Goal: Information Seeking & Learning: Find specific page/section

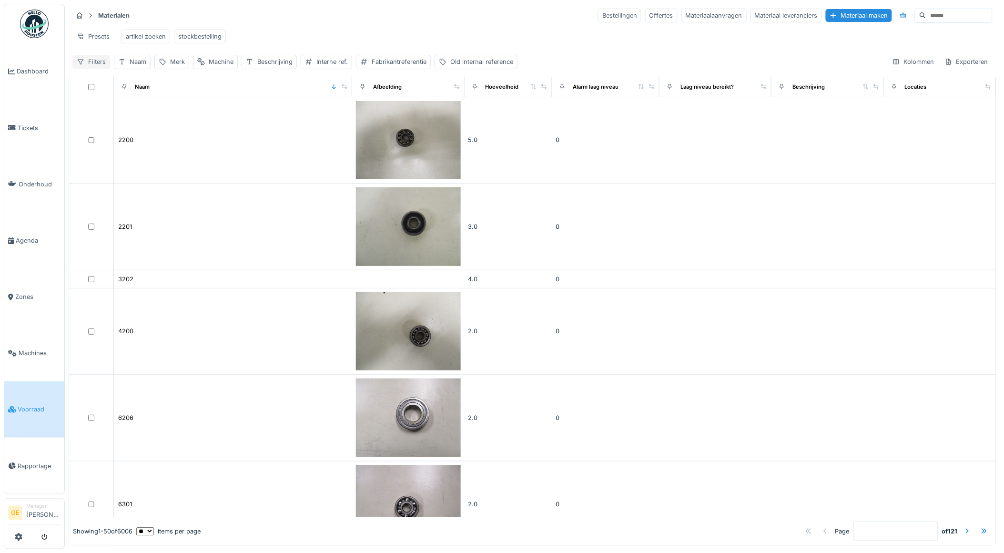
click at [99, 69] on div "Filters" at bounding box center [91, 62] width 38 height 14
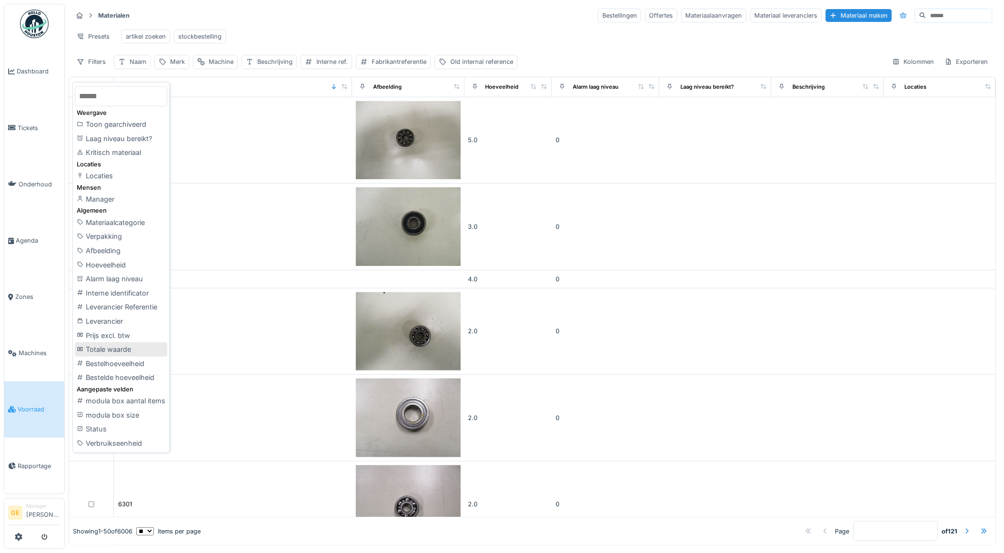
click at [108, 348] on div "Totale waarde" at bounding box center [121, 349] width 92 height 14
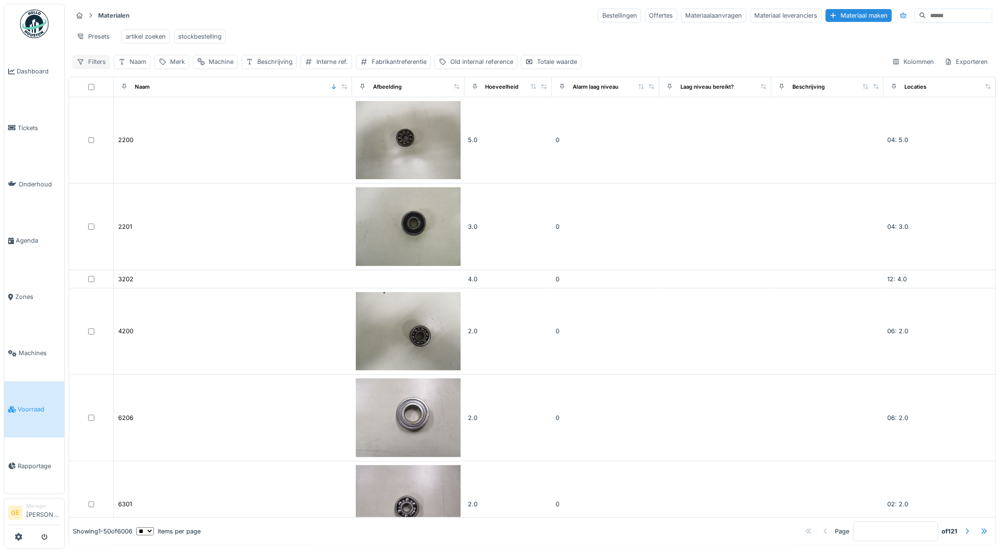
click at [99, 69] on div "Filters" at bounding box center [91, 62] width 38 height 14
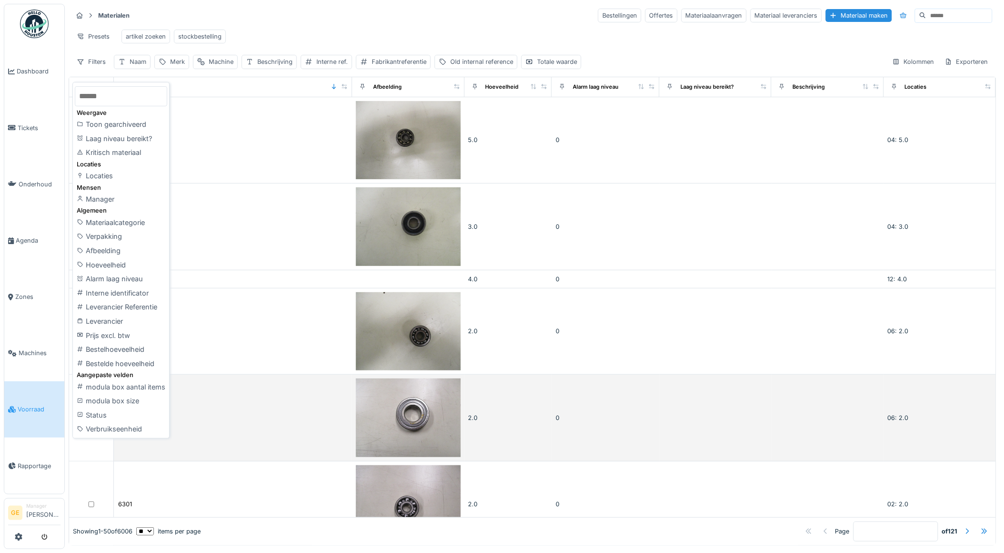
click at [97, 415] on div "Status" at bounding box center [121, 415] width 92 height 14
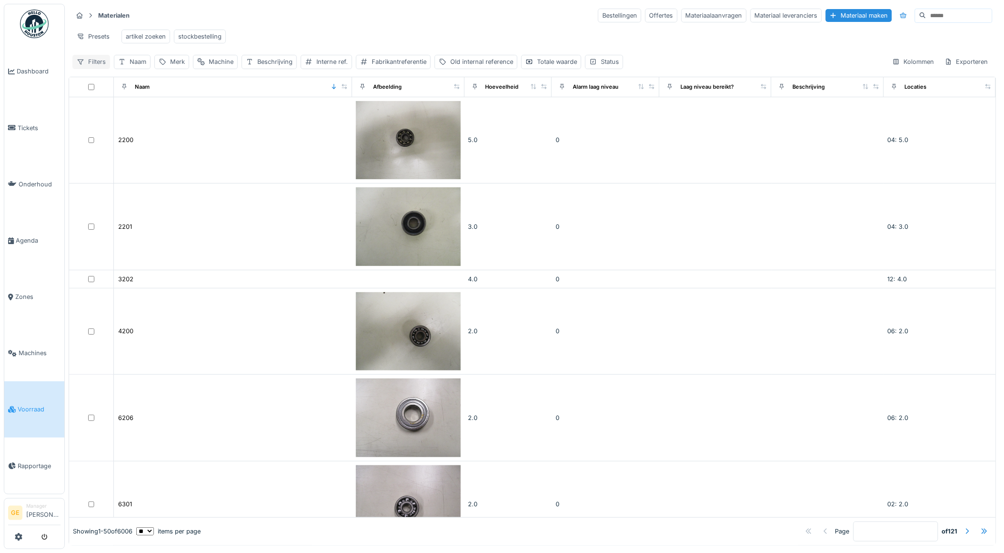
click at [91, 69] on div "Filters" at bounding box center [91, 62] width 38 height 14
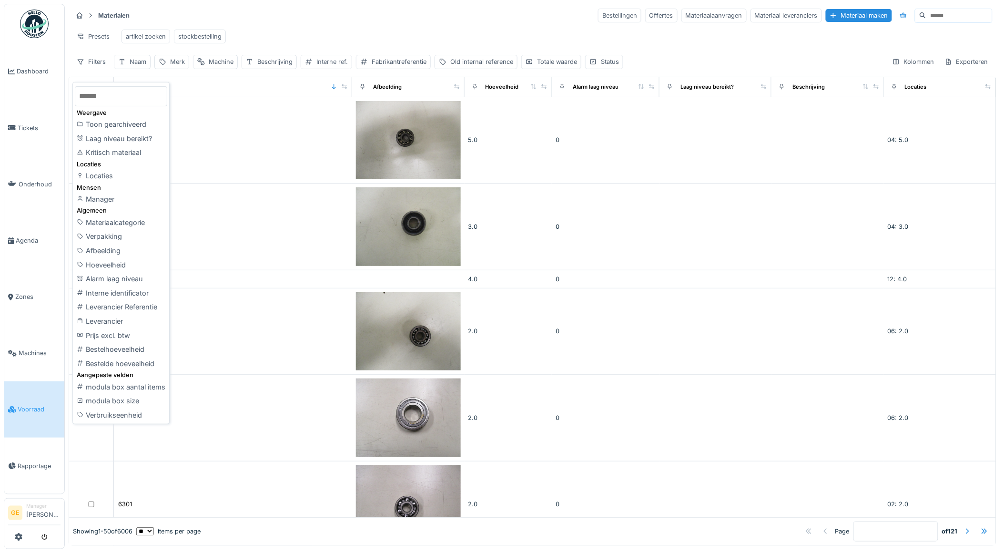
click at [322, 66] on div "Interne ref." at bounding box center [331, 61] width 31 height 9
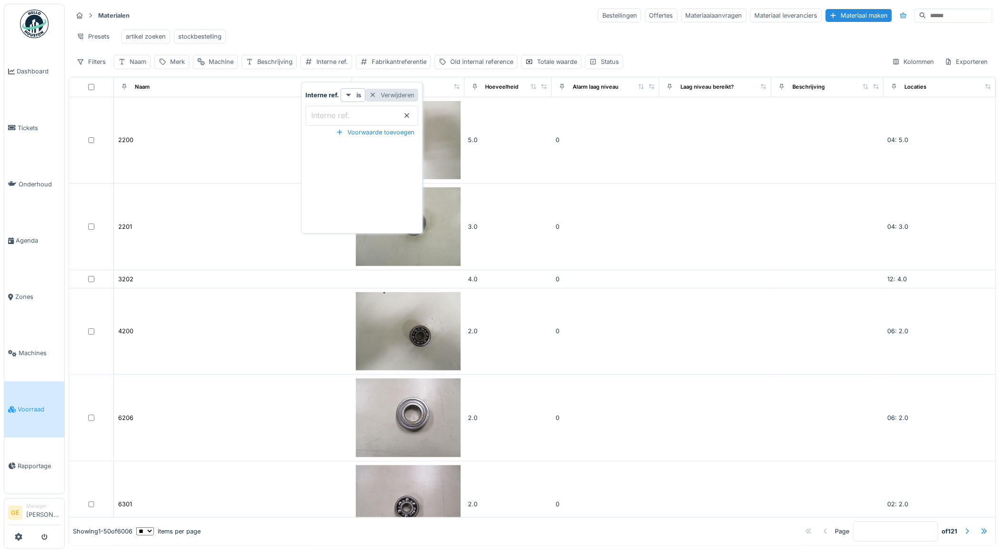
click at [374, 95] on div at bounding box center [373, 95] width 8 height 9
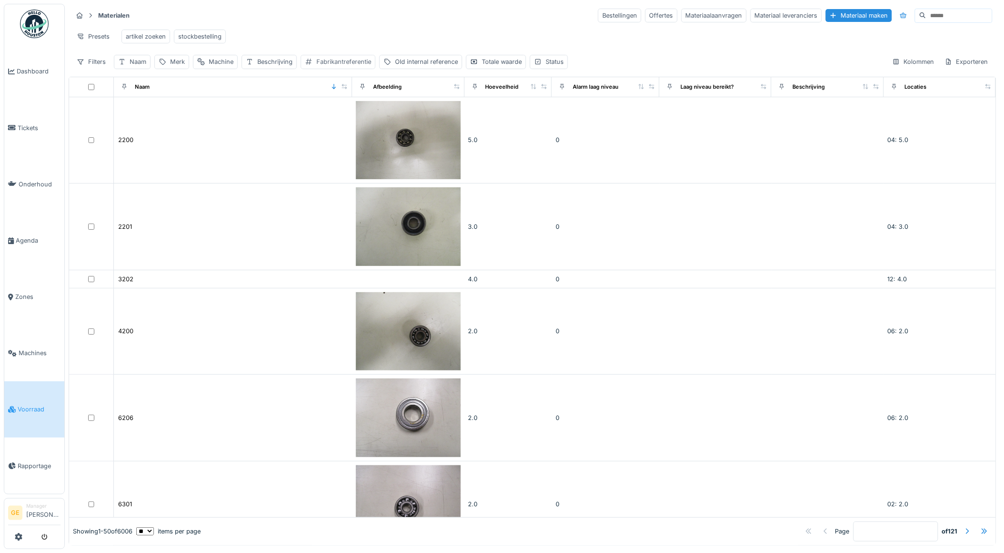
click at [343, 66] on div "Fabrikantreferentie" at bounding box center [343, 61] width 55 height 9
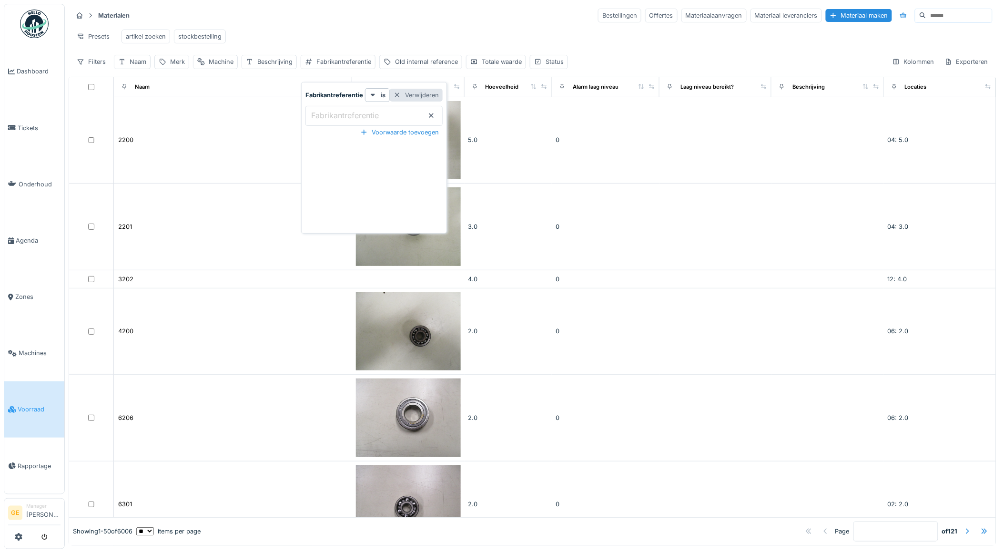
click at [412, 92] on div "Verwijderen" at bounding box center [416, 95] width 53 height 13
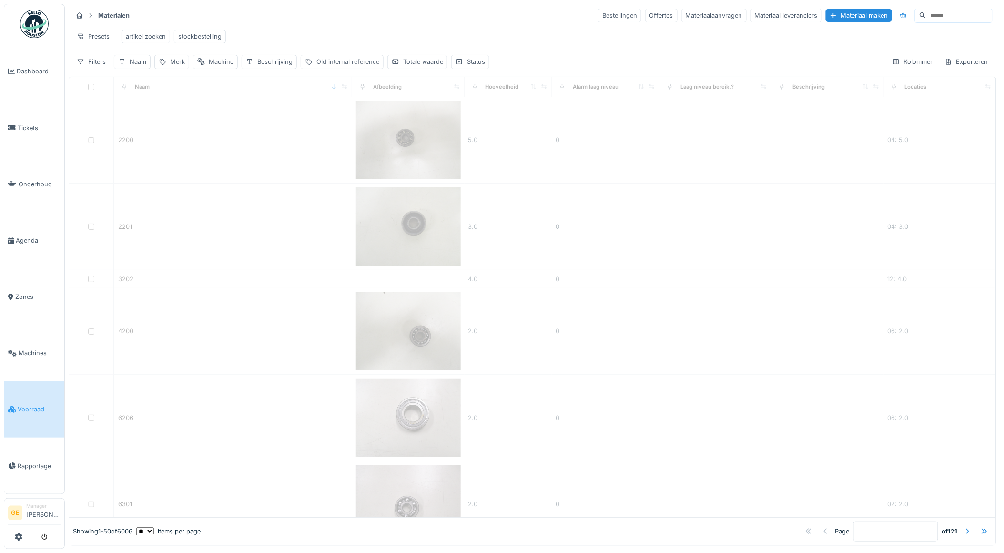
click at [353, 66] on div "Old internal reference" at bounding box center [347, 61] width 63 height 9
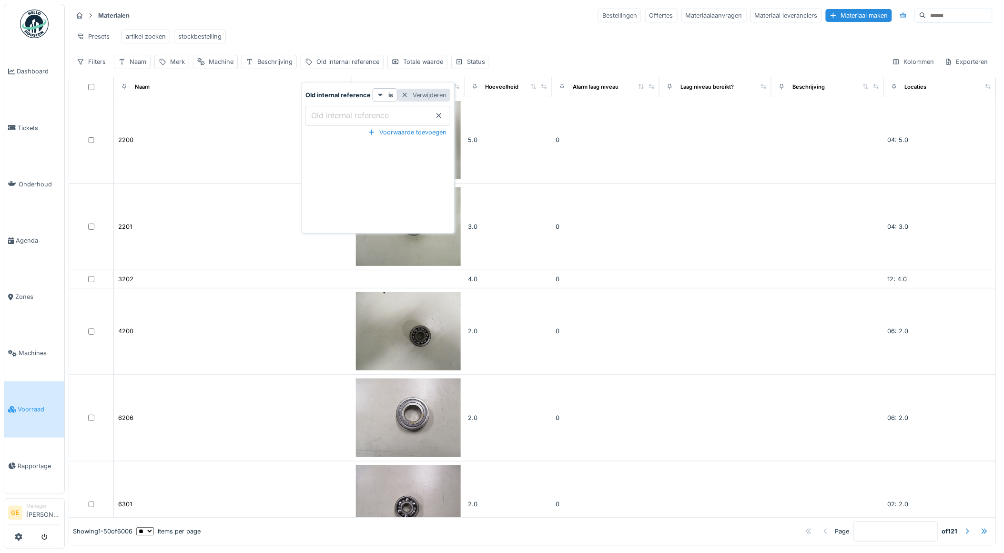
click at [428, 99] on div "Verwijderen" at bounding box center [423, 95] width 53 height 13
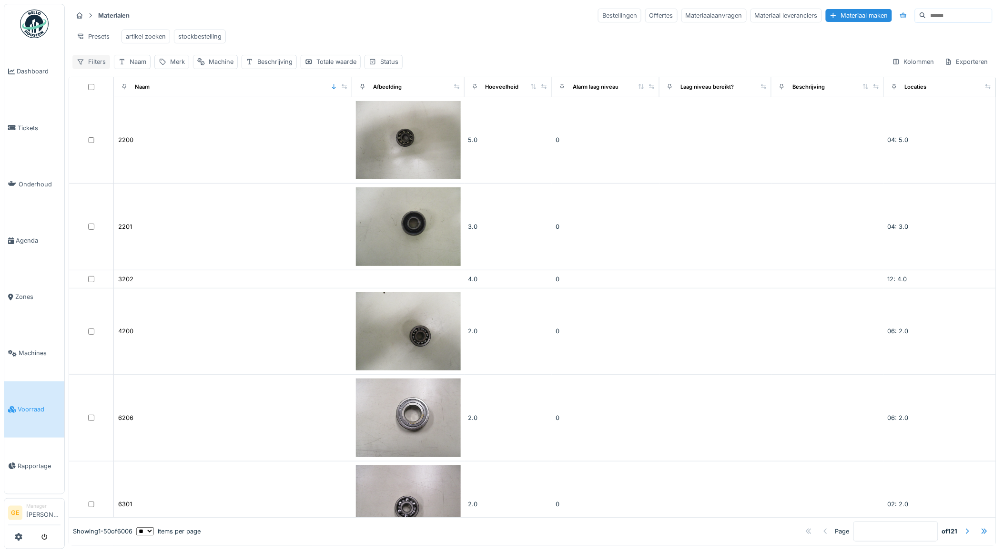
click at [98, 69] on div "Filters" at bounding box center [91, 62] width 38 height 14
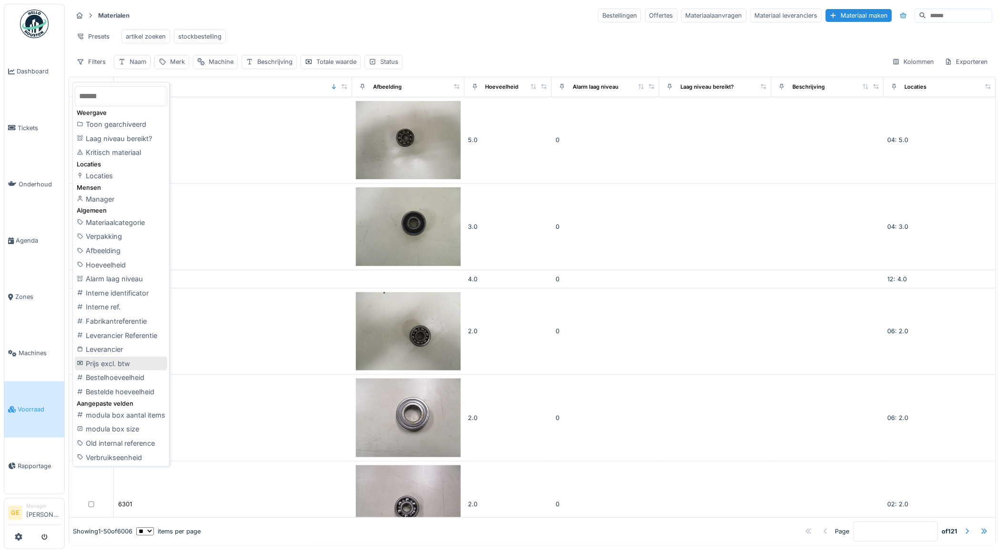
click at [120, 362] on div "Prijs excl. btw" at bounding box center [121, 363] width 92 height 14
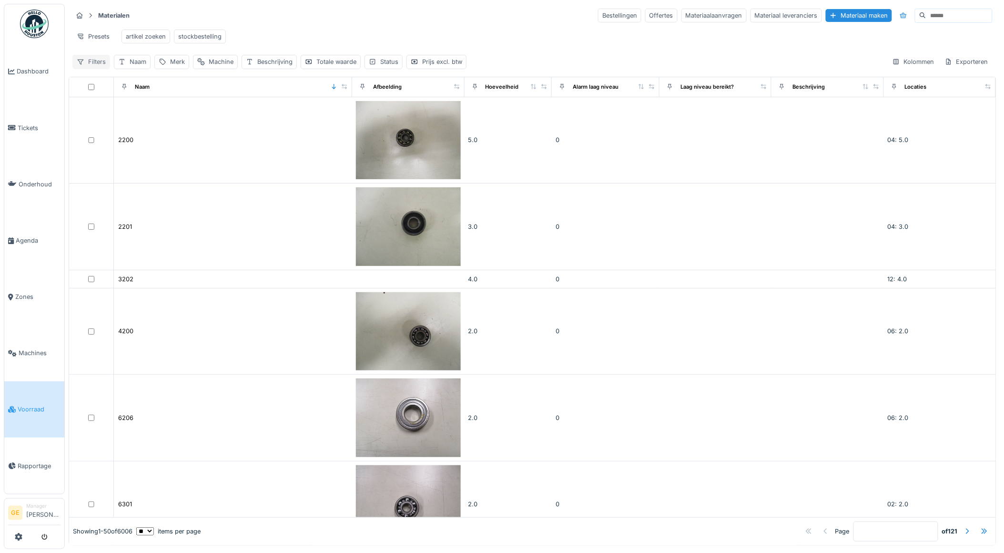
click at [93, 68] on div "Filters" at bounding box center [91, 62] width 38 height 14
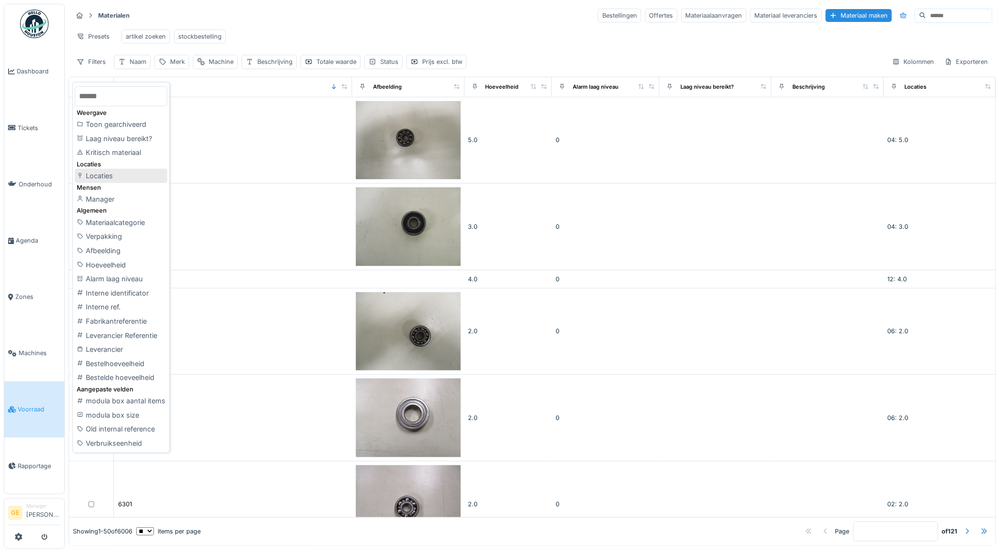
click at [100, 174] on div "Locaties" at bounding box center [121, 176] width 92 height 14
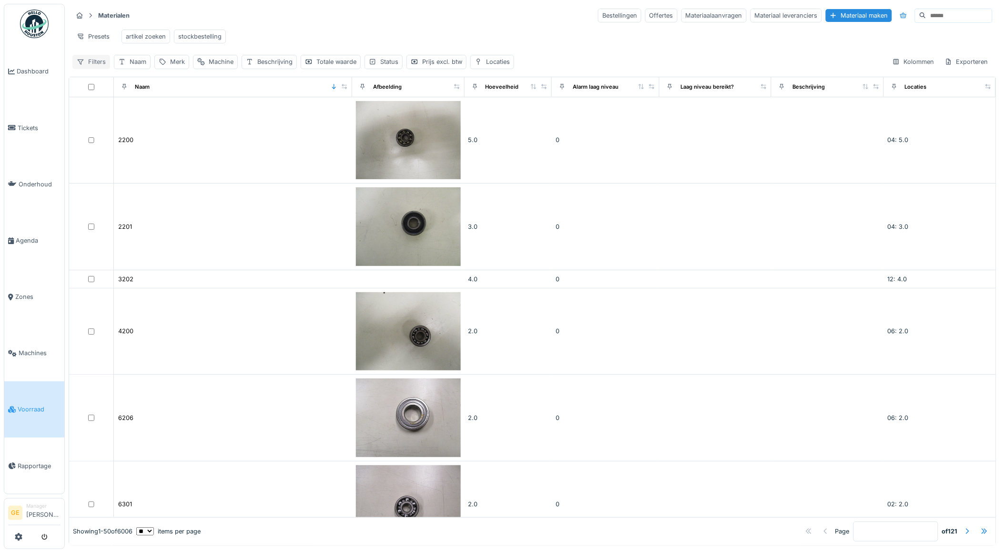
click at [93, 67] on div "Filters" at bounding box center [91, 62] width 38 height 14
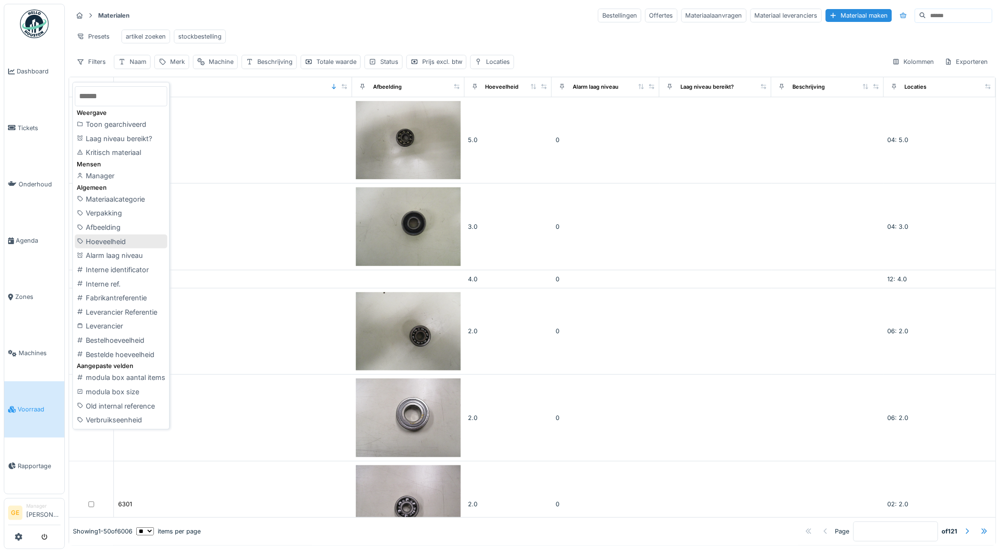
click at [127, 237] on div "Hoeveelheid" at bounding box center [121, 241] width 92 height 14
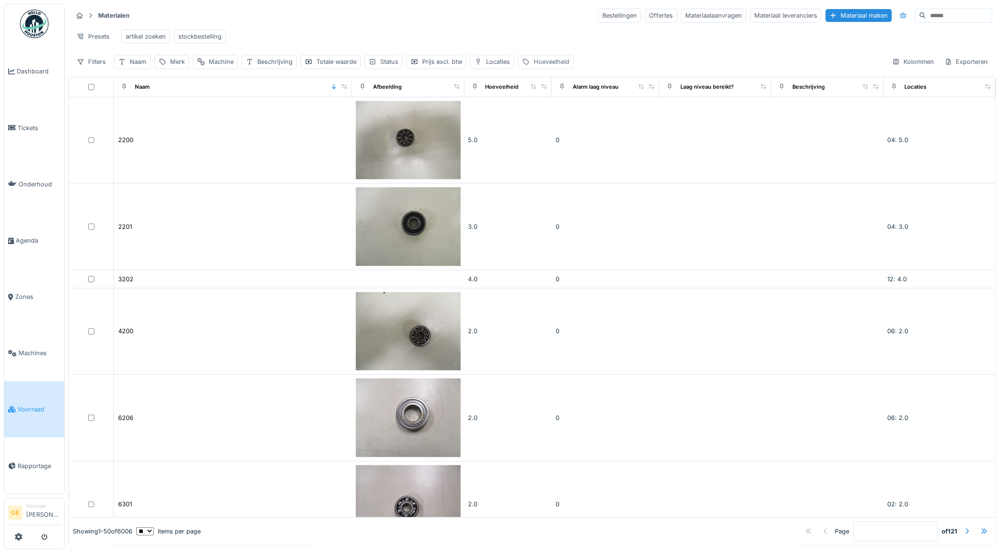
click at [558, 66] on div "Hoeveelheid" at bounding box center [552, 61] width 36 height 9
click at [570, 114] on label "Hoeveelheid" at bounding box center [552, 115] width 49 height 11
click at [570, 114] on input "Hoeveelheid" at bounding box center [599, 116] width 150 height 20
type input "*"
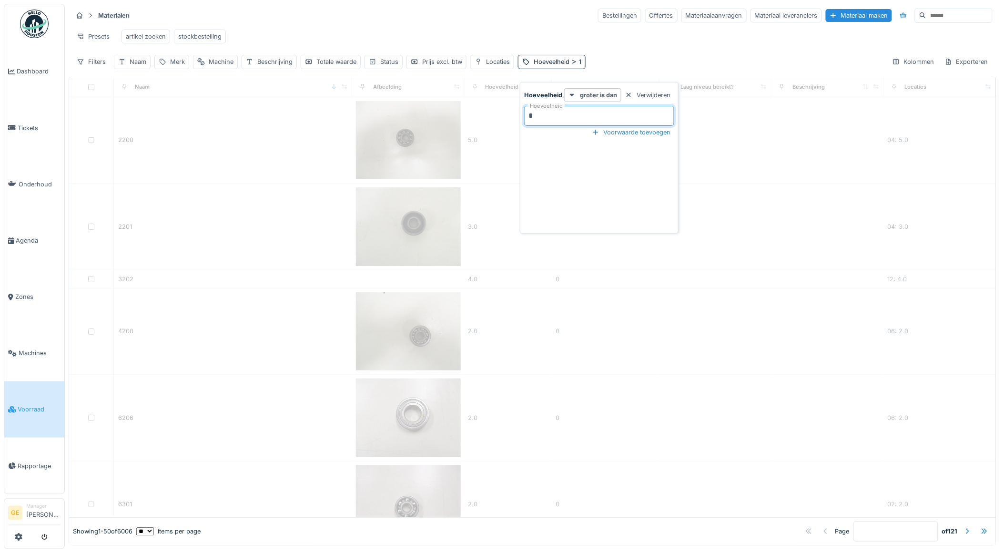
click at [661, 40] on div "Presets artikel zoeken stockbestelling" at bounding box center [532, 36] width 920 height 21
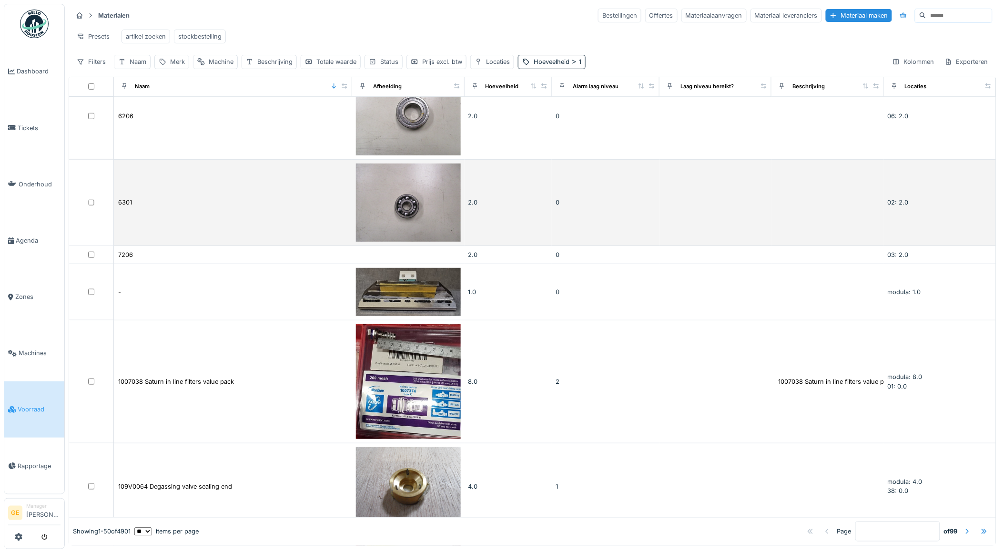
scroll to position [264, 0]
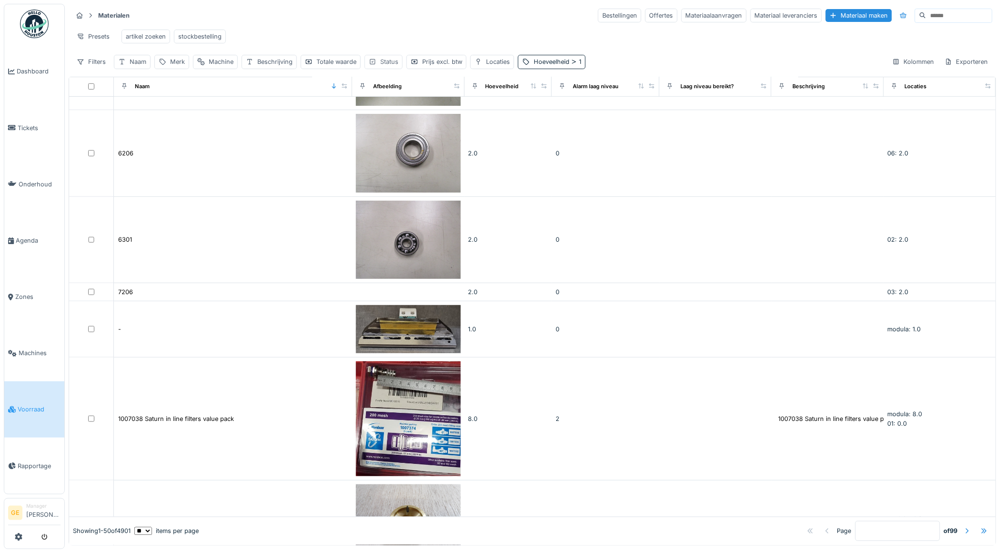
click at [388, 66] on div "Status" at bounding box center [389, 61] width 18 height 9
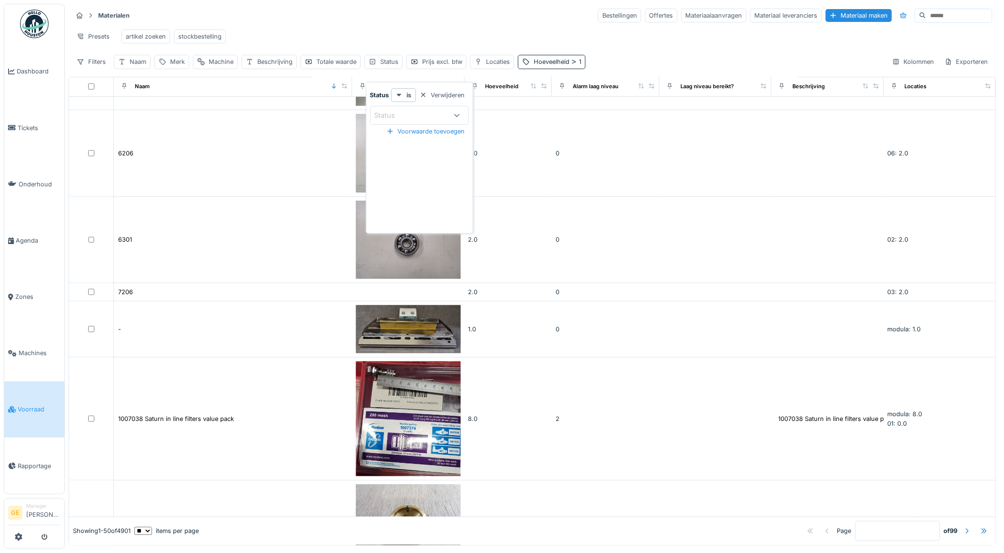
click at [410, 116] on div "Status" at bounding box center [410, 115] width 73 height 10
click at [400, 94] on icon at bounding box center [399, 95] width 5 height 3
click at [414, 129] on div "niet" at bounding box center [422, 130] width 56 height 14
click at [395, 117] on div "Status" at bounding box center [391, 115] width 34 height 10
click at [399, 154] on span "Geen stockartikel" at bounding box center [400, 157] width 56 height 10
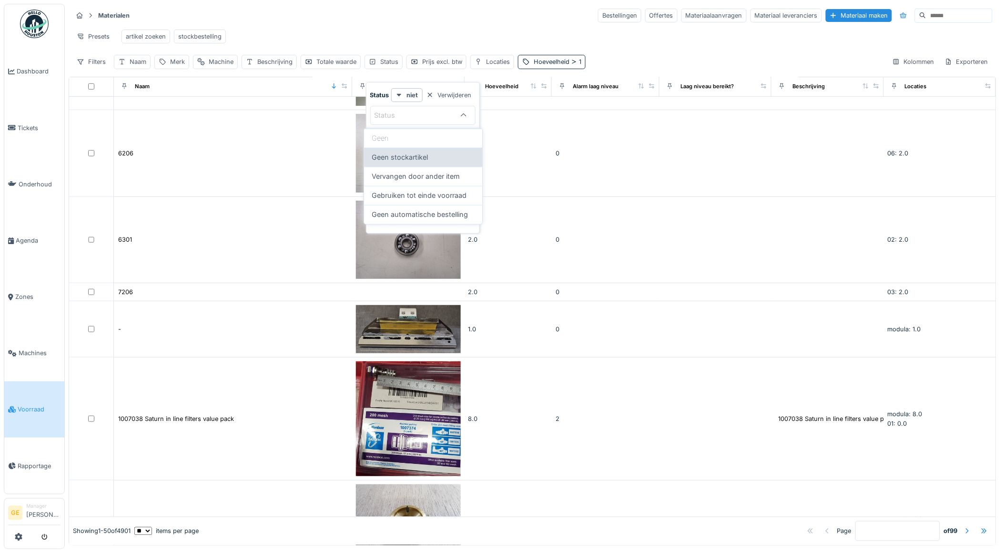
type input "**********"
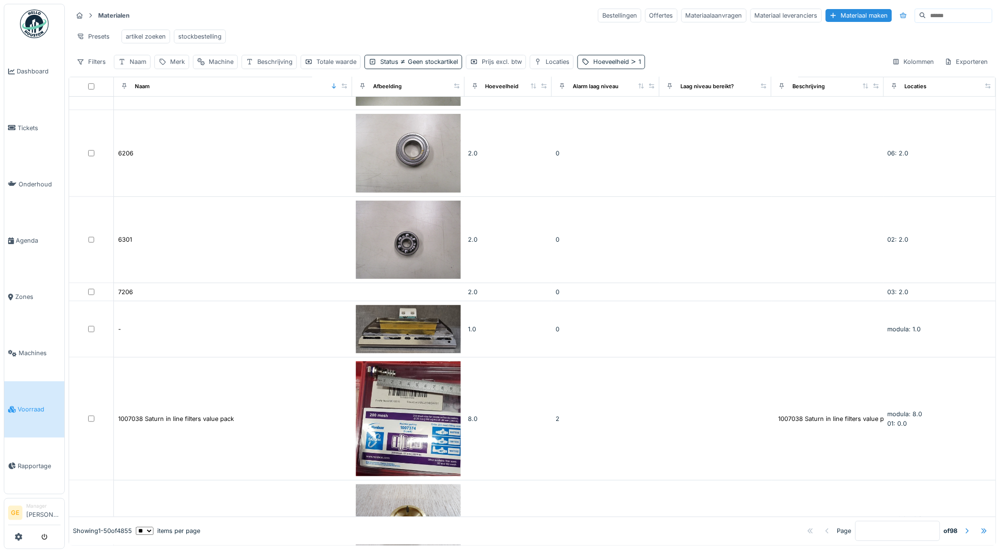
click at [392, 36] on div "Presets artikel zoeken stockbestelling" at bounding box center [532, 36] width 920 height 21
click at [421, 66] on div "Status Geen stockartikel" at bounding box center [419, 61] width 78 height 9
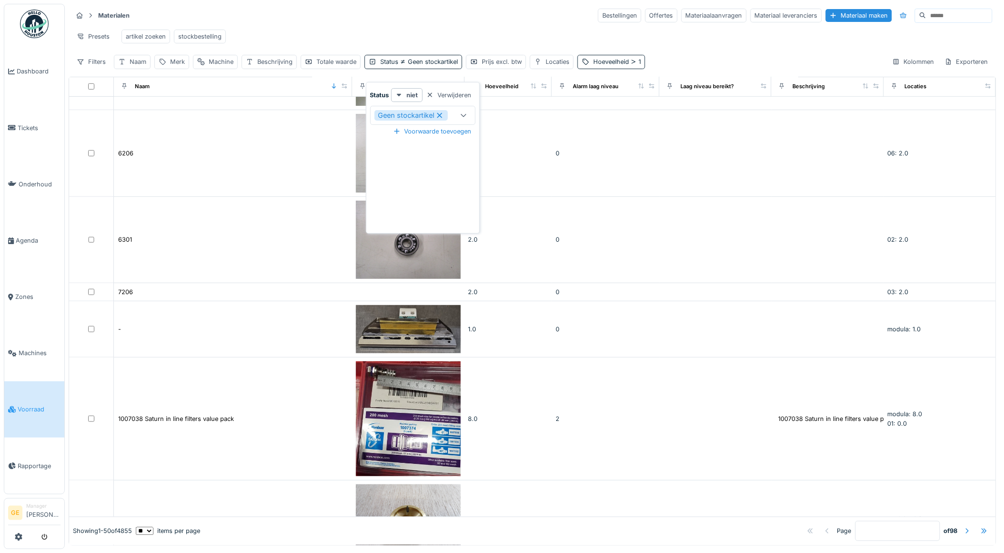
click at [440, 116] on icon at bounding box center [439, 115] width 5 height 5
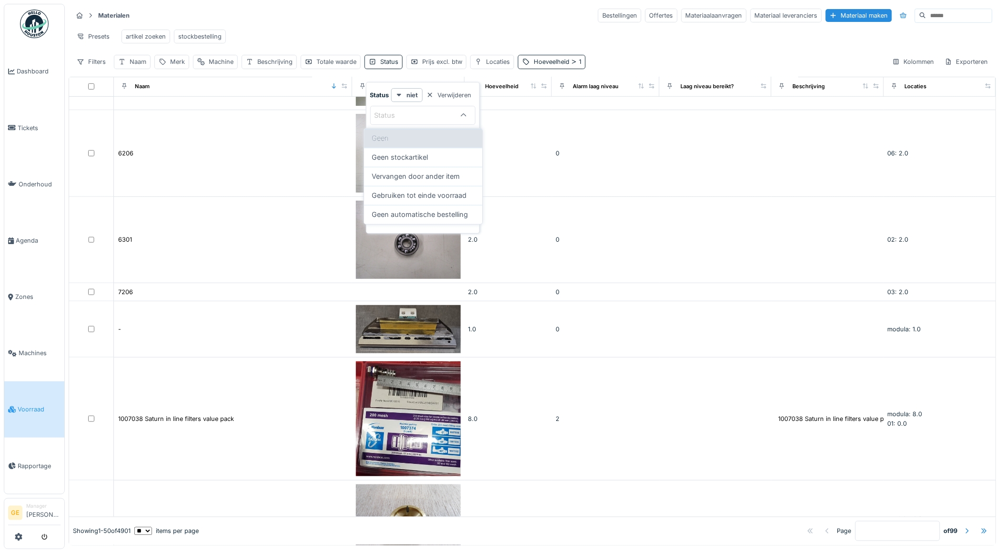
click at [391, 136] on div "Geen" at bounding box center [423, 138] width 118 height 19
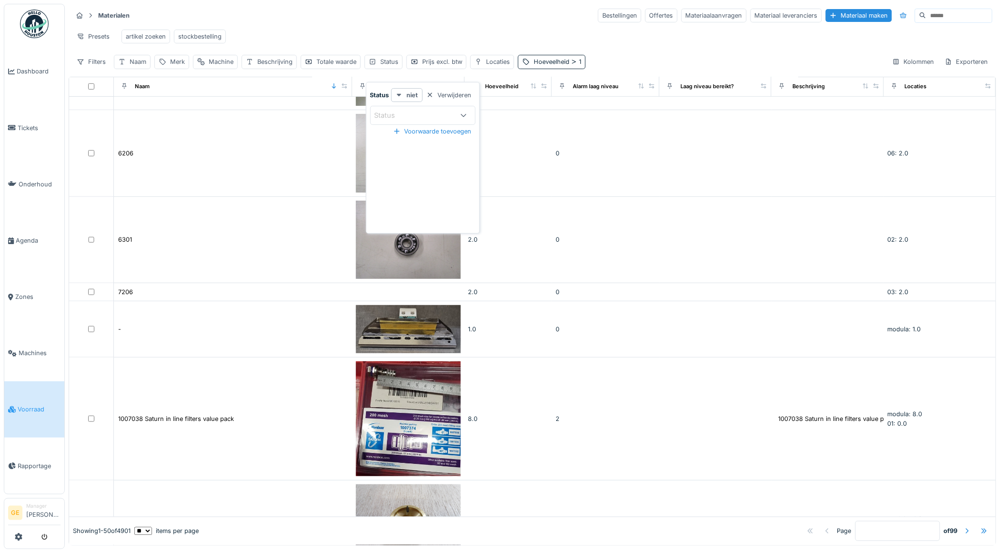
click at [398, 96] on icon at bounding box center [399, 95] width 8 height 6
click at [412, 146] on div "aanwezig is" at bounding box center [422, 145] width 56 height 14
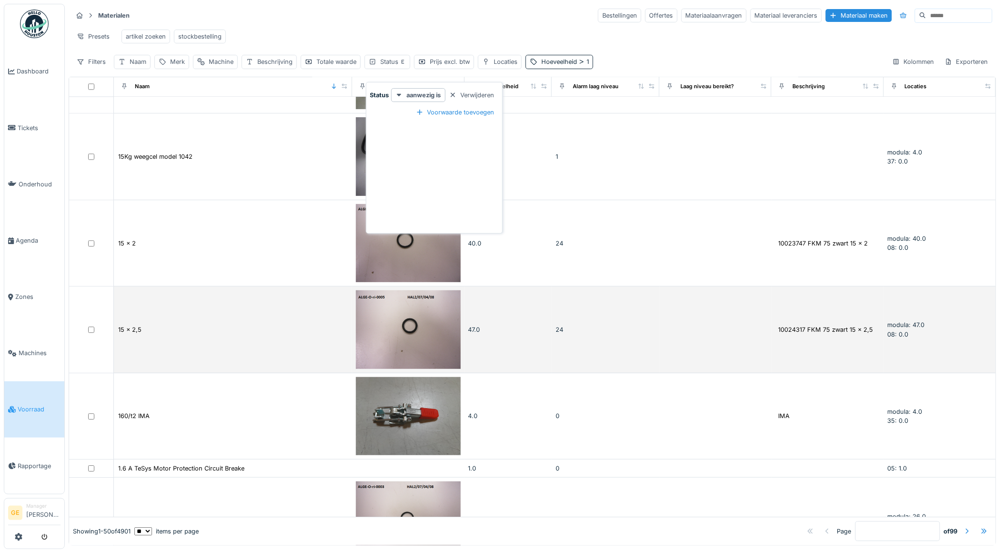
scroll to position [688, 0]
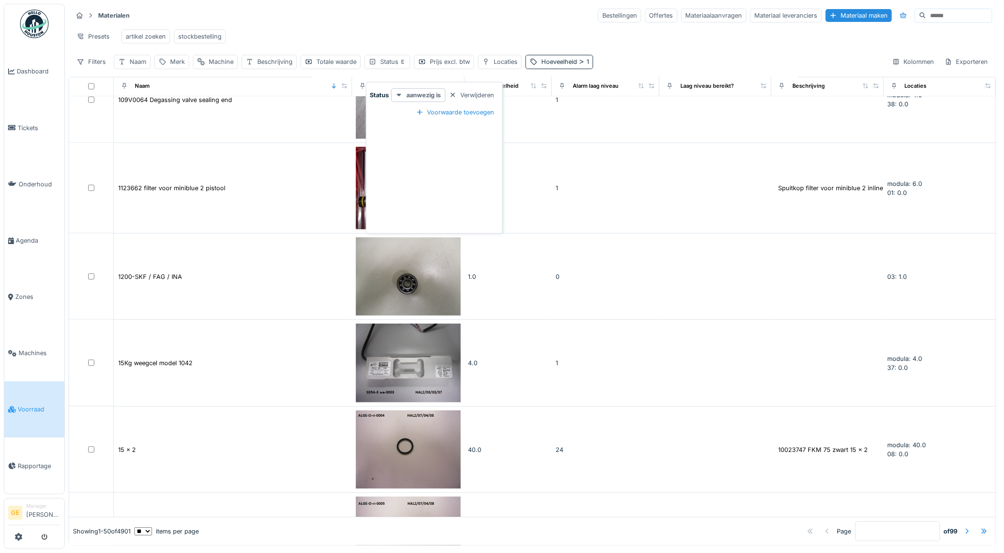
click at [427, 93] on strong "aanwezig is" at bounding box center [424, 95] width 34 height 9
click at [434, 115] on div "is" at bounding box center [422, 116] width 56 height 14
click at [411, 116] on div "Status" at bounding box center [410, 115] width 73 height 10
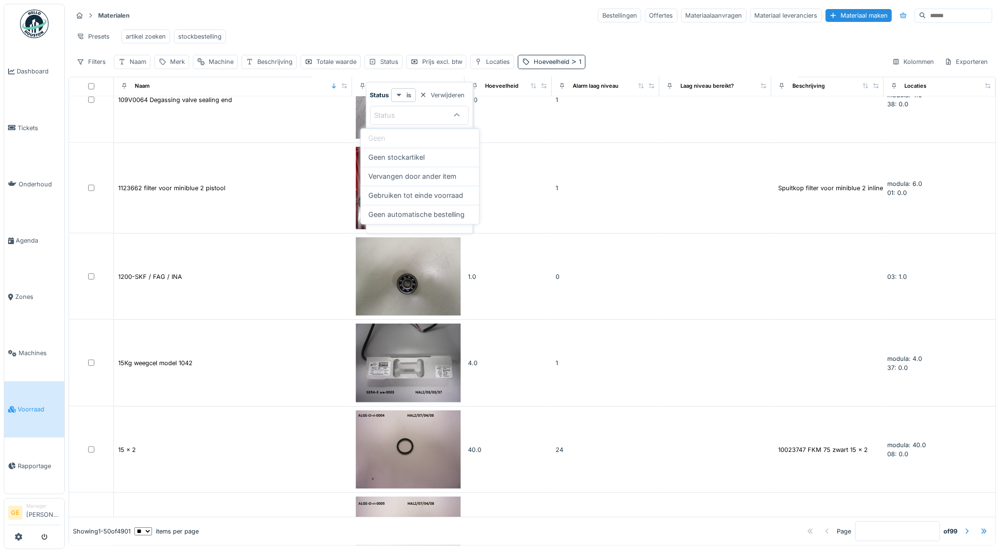
click at [398, 95] on icon at bounding box center [399, 95] width 5 height 3
click at [409, 127] on div "niet" at bounding box center [422, 130] width 56 height 14
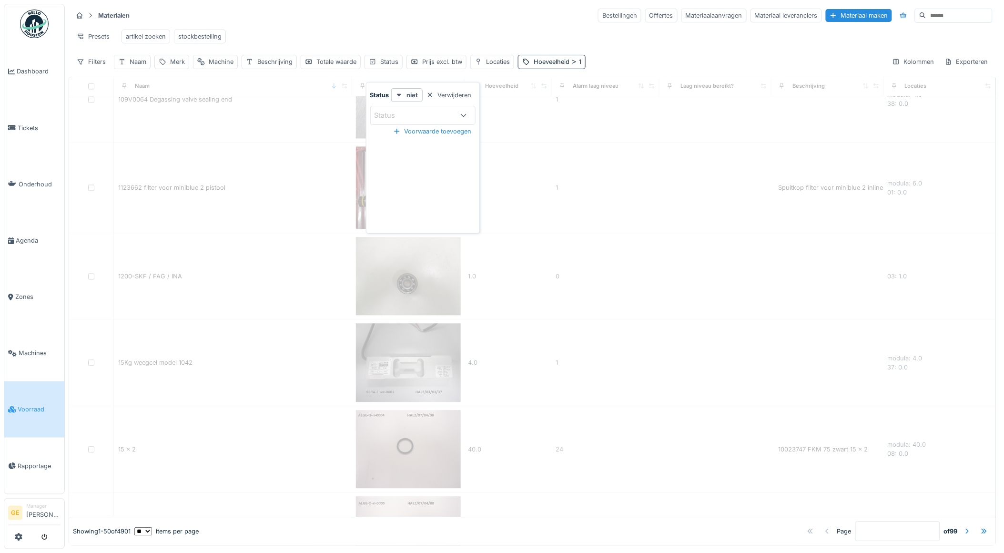
click at [418, 115] on div "Status" at bounding box center [414, 115] width 80 height 10
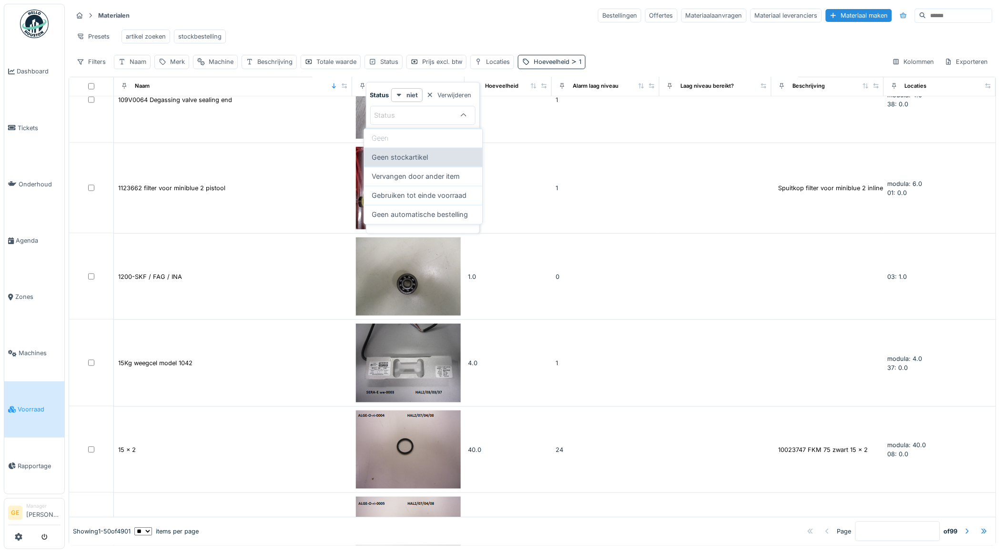
click at [406, 157] on span "Geen stockartikel" at bounding box center [400, 157] width 56 height 10
type input "**********"
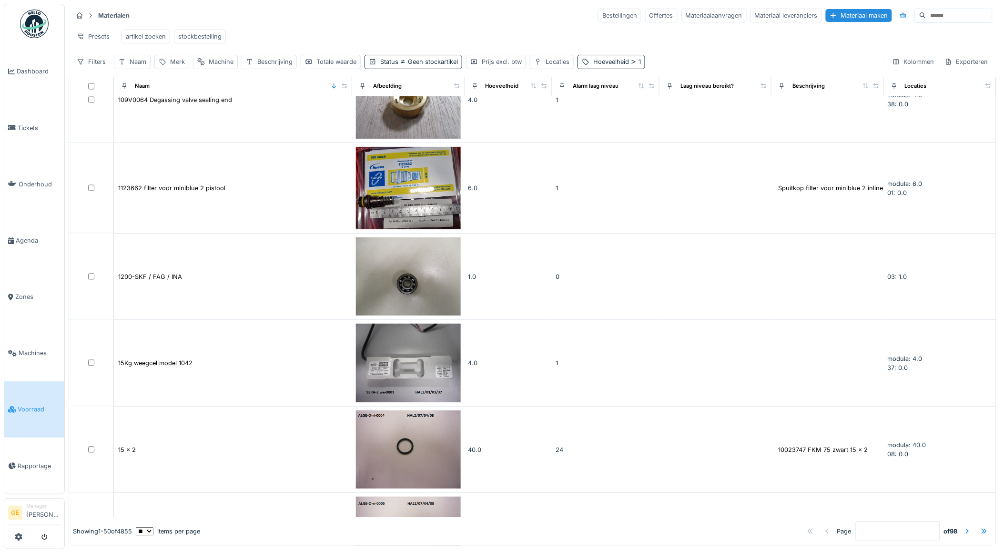
click at [361, 26] on div "Presets artikel zoeken stockbestelling" at bounding box center [532, 36] width 920 height 21
click at [783, 69] on div "Exporteren" at bounding box center [966, 62] width 52 height 14
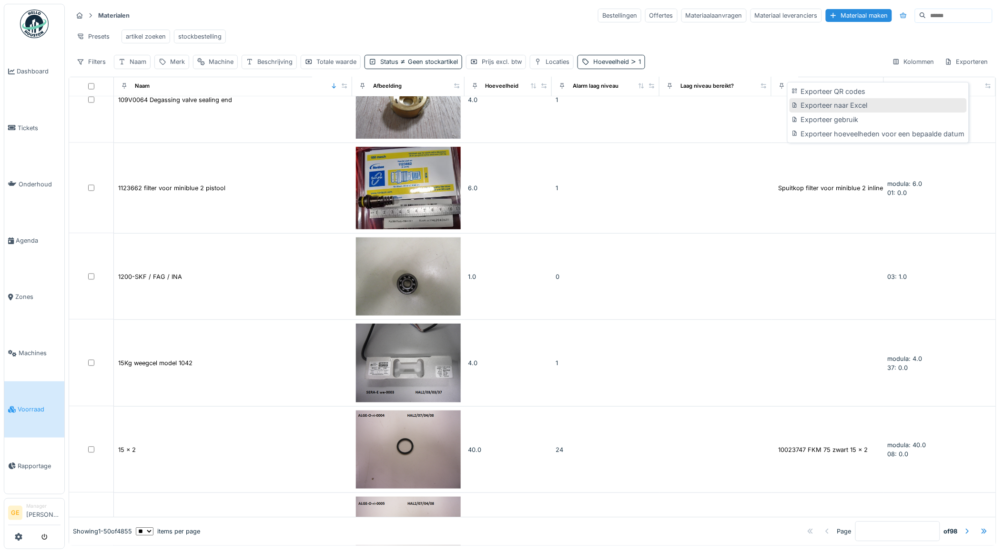
click at [783, 106] on div "Exporteer naar Excel" at bounding box center [877, 105] width 177 height 14
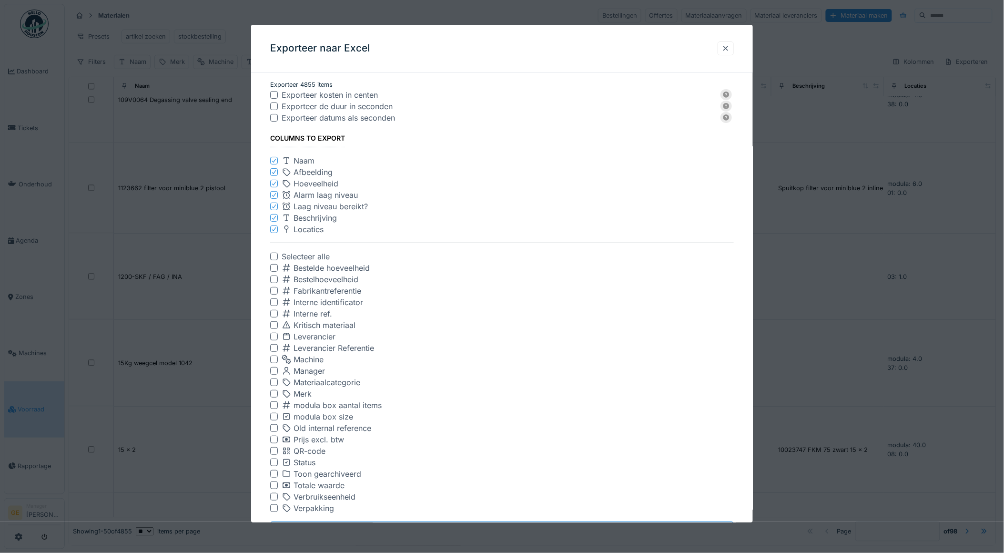
click at [274, 172] on icon at bounding box center [274, 173] width 4 height 4
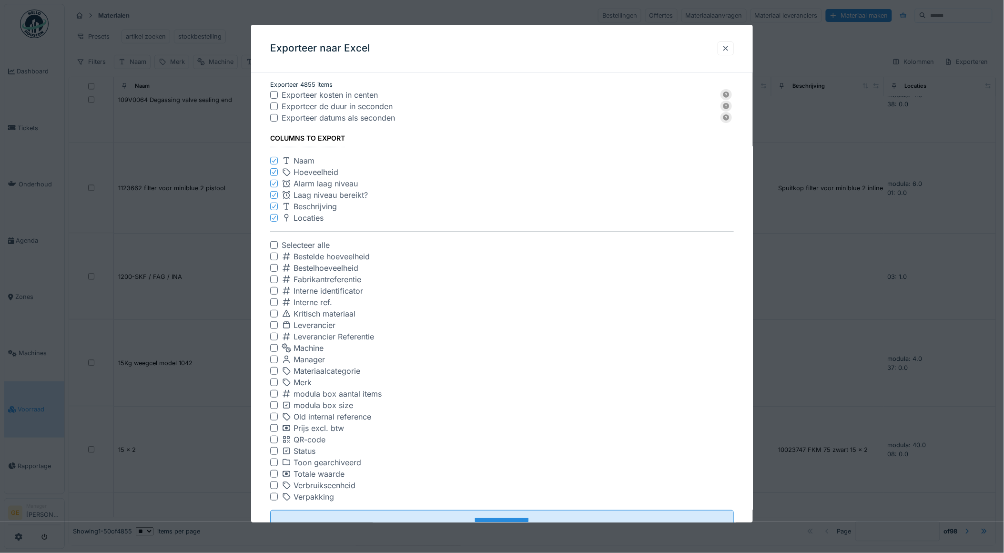
click at [274, 192] on icon at bounding box center [274, 194] width 6 height 5
click at [276, 184] on icon at bounding box center [274, 183] width 6 height 5
click at [275, 182] on icon at bounding box center [274, 183] width 6 height 5
click at [273, 292] on div at bounding box center [274, 291] width 8 height 8
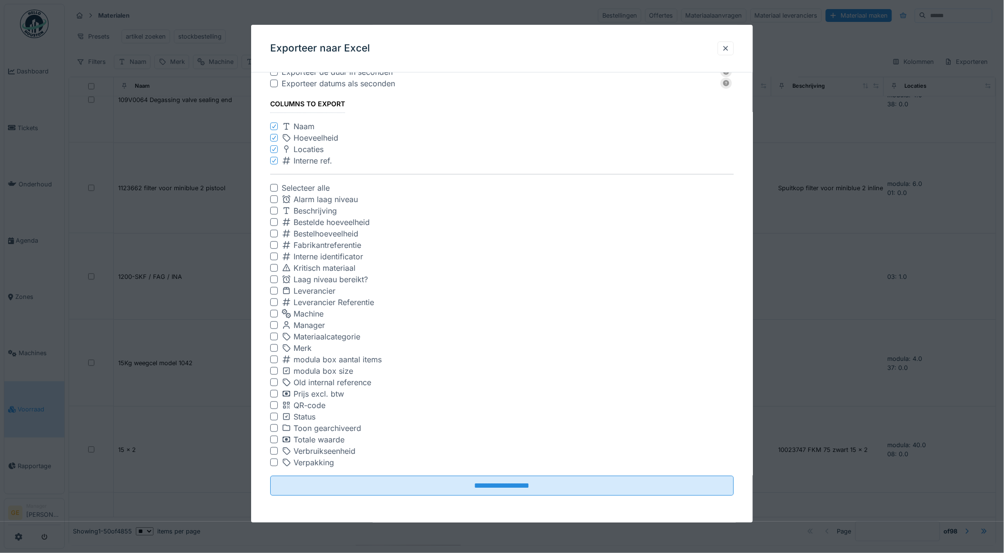
click at [273, 394] on div at bounding box center [274, 394] width 8 height 8
click at [273, 441] on div at bounding box center [274, 439] width 8 height 8
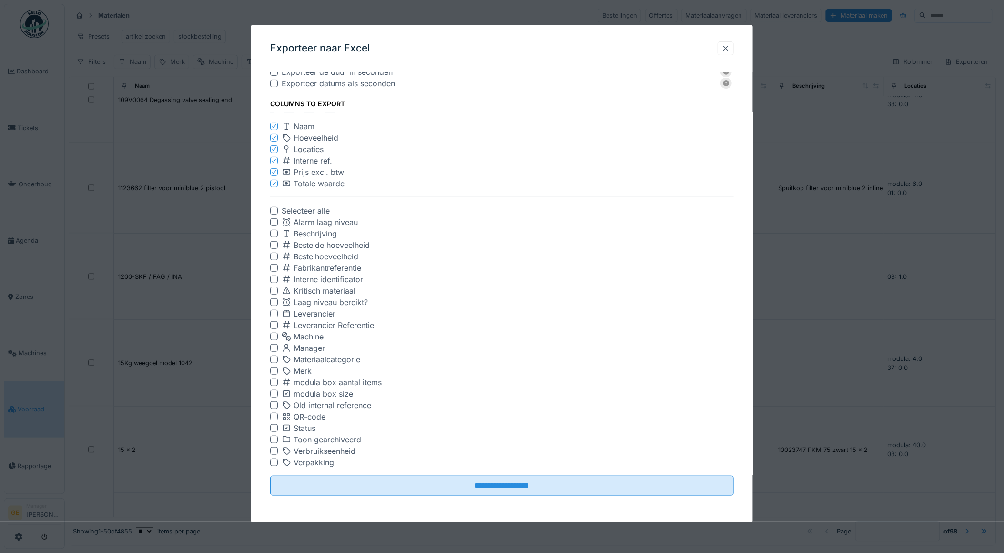
click at [274, 425] on div at bounding box center [274, 428] width 8 height 8
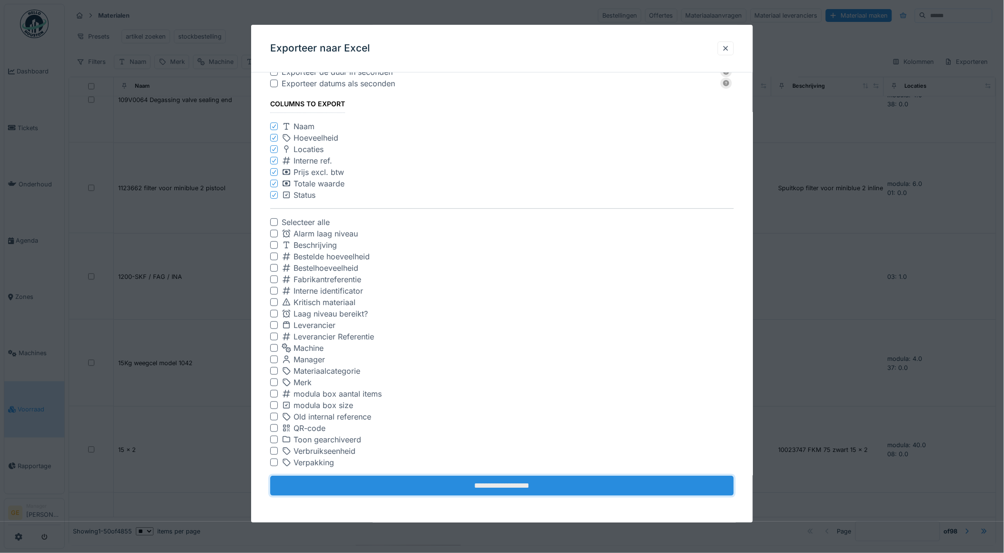
click at [481, 448] on input "**********" at bounding box center [502, 485] width 464 height 20
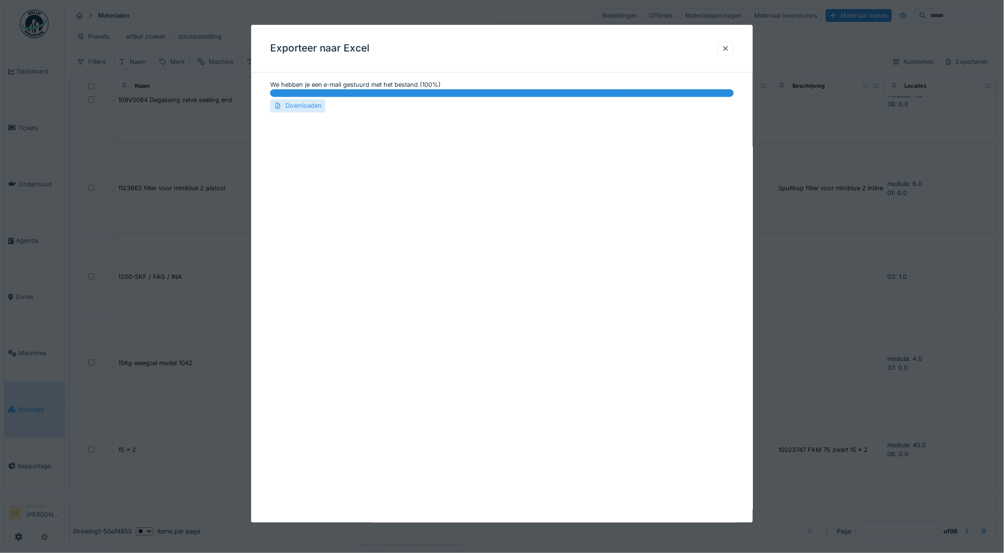
click at [301, 108] on div "Downloaden" at bounding box center [297, 106] width 55 height 13
click at [729, 50] on div at bounding box center [726, 48] width 8 height 9
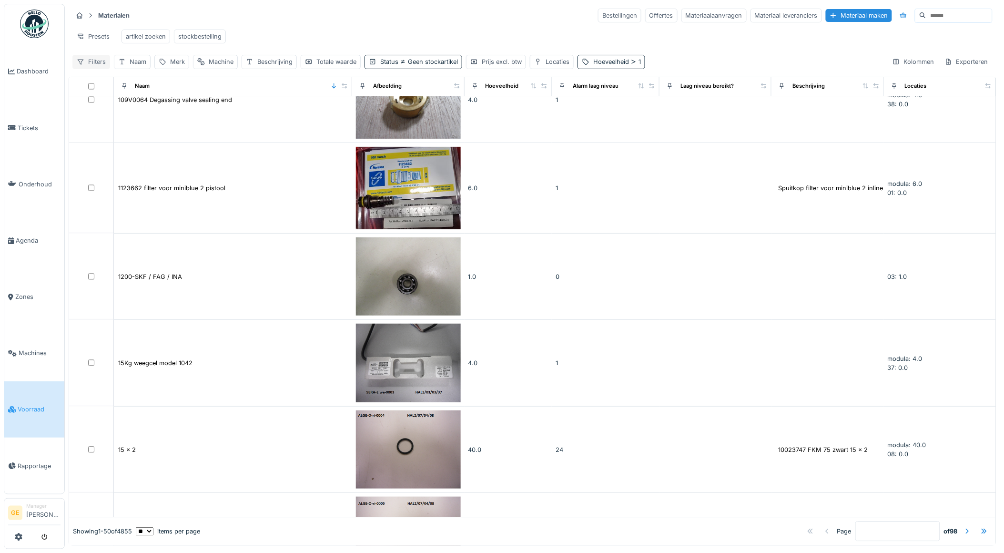
click at [93, 68] on div "Filters" at bounding box center [91, 62] width 38 height 14
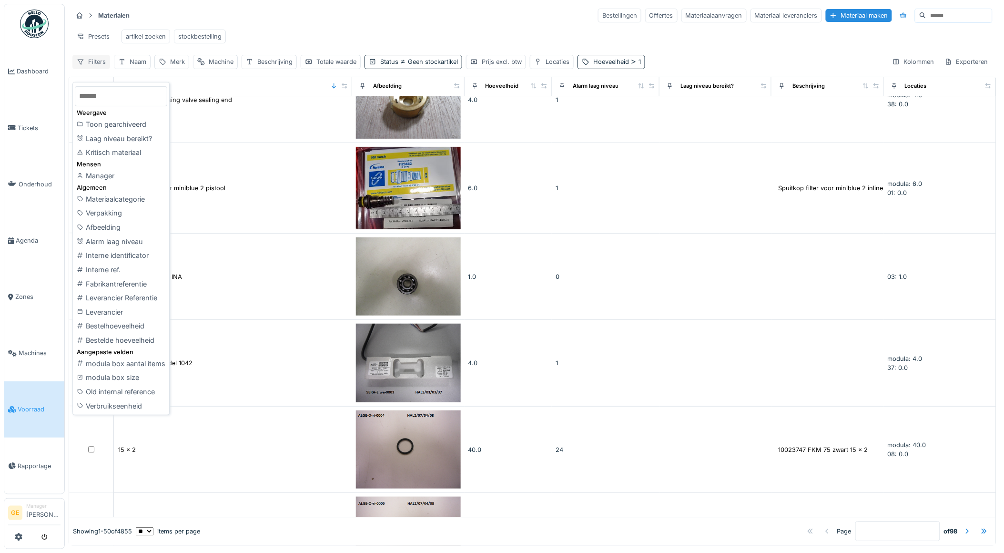
click at [95, 69] on div "Filters" at bounding box center [91, 62] width 38 height 14
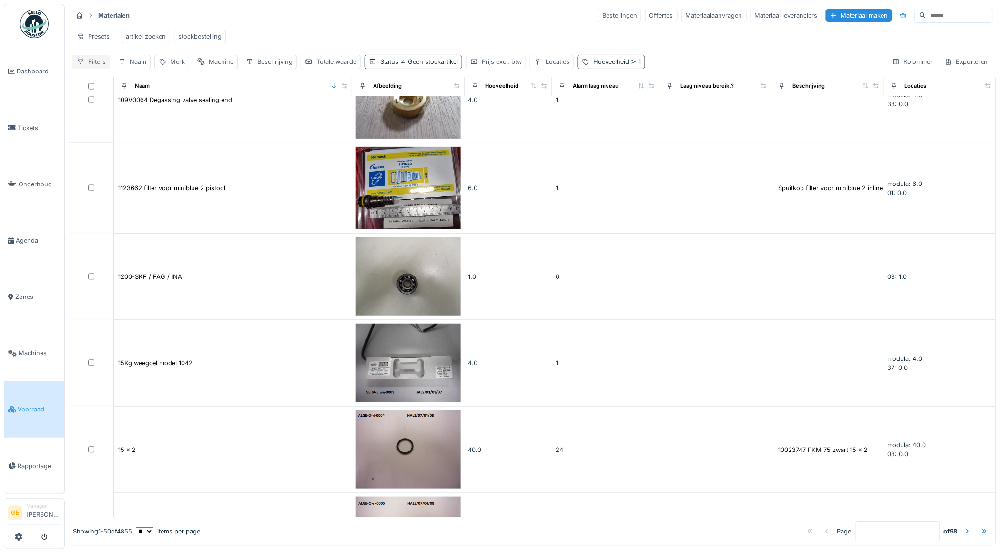
click at [95, 69] on div "Filters" at bounding box center [91, 62] width 38 height 14
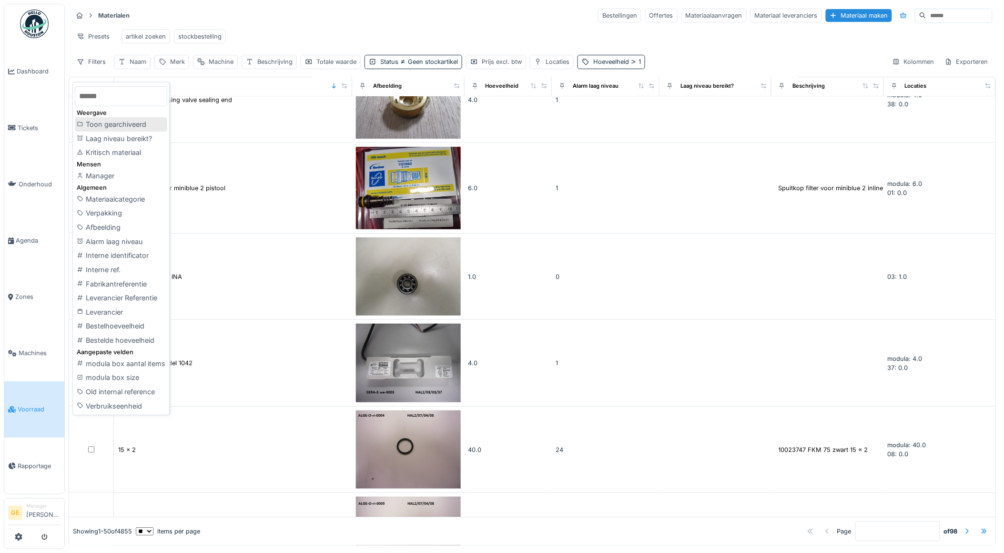
click at [127, 122] on div "Toon gearchiveerd" at bounding box center [121, 124] width 92 height 14
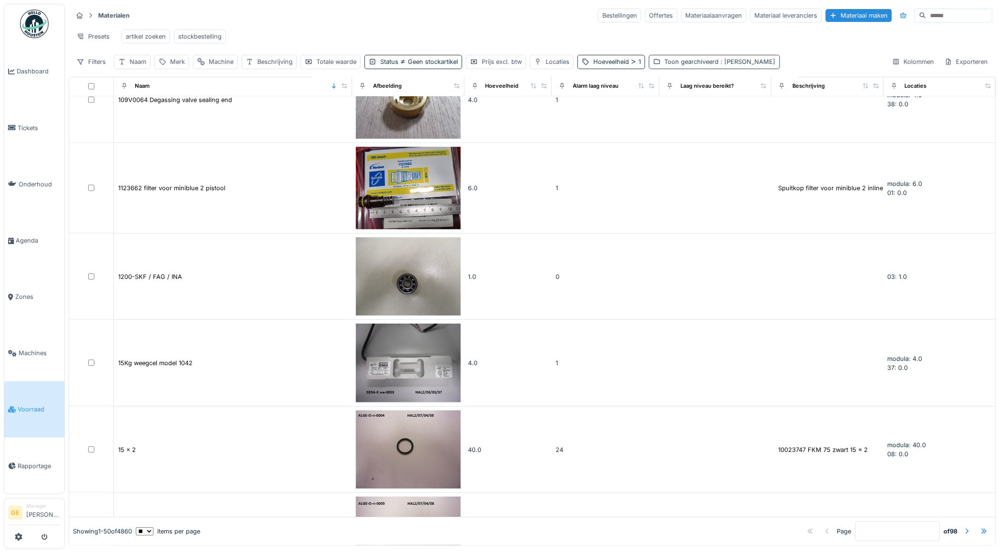
click at [696, 66] on div "Toon gearchiveerd : [PERSON_NAME]" at bounding box center [720, 61] width 111 height 9
click at [720, 96] on icon at bounding box center [722, 95] width 8 height 6
click at [687, 136] on div "Toon gearchiveerd is Verwijderen Toon gearchiveerd Voorwaarde toevoegen" at bounding box center [723, 159] width 140 height 143
click at [754, 129] on div "Voorwaarde toevoegen" at bounding box center [748, 127] width 86 height 13
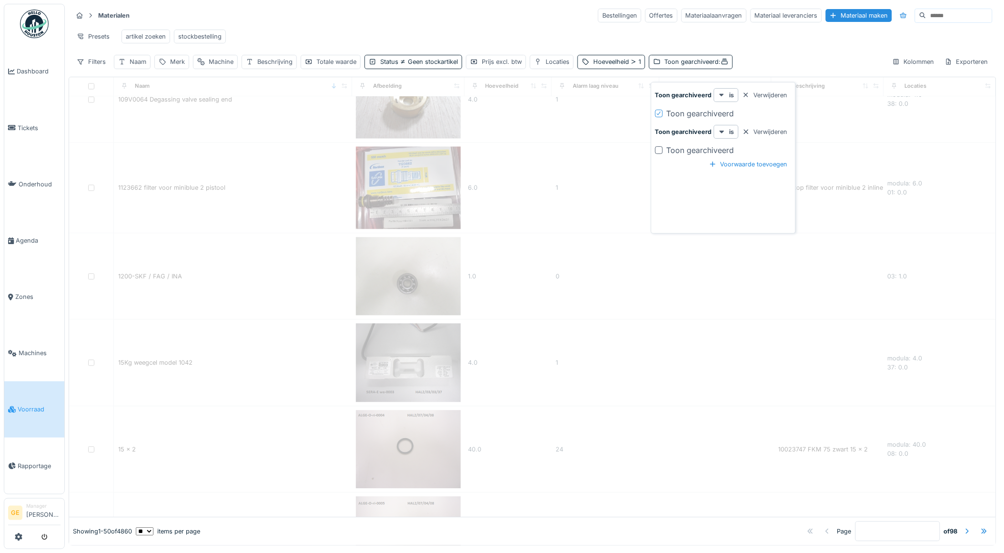
click at [658, 115] on div at bounding box center [659, 113] width 6 height 9
click at [706, 201] on div "Toon gearchiveerd is Verwijderen Toon gearchiveerd Toon gearchiveerd is Verwijd…" at bounding box center [723, 159] width 140 height 143
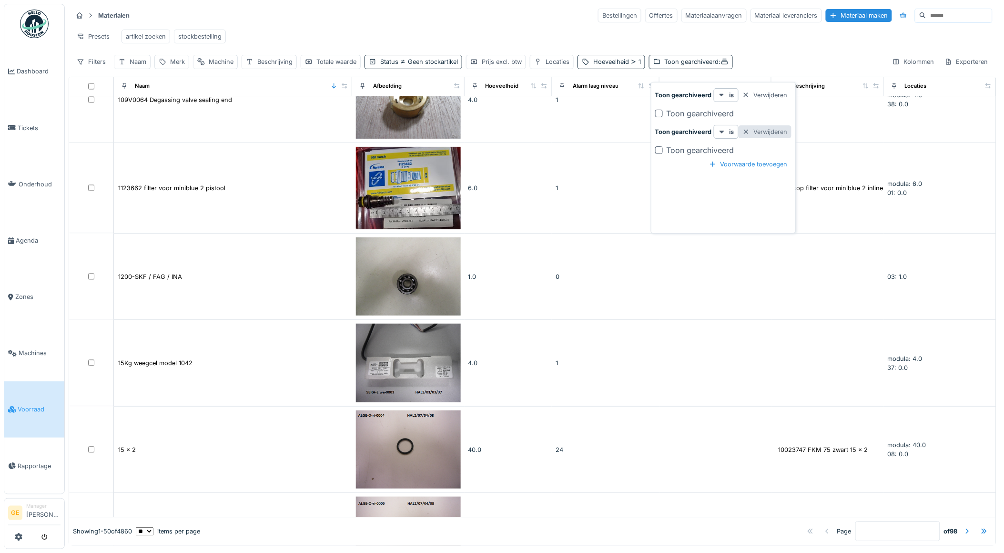
click at [759, 131] on div "Verwijderen" at bounding box center [764, 131] width 53 height 13
click at [696, 66] on div "Toon gearchiveerd : Nee" at bounding box center [700, 61] width 71 height 9
click at [691, 66] on div "Toon gearchiveerd : Nee" at bounding box center [700, 61] width 71 height 9
click at [766, 91] on div "Verwijderen" at bounding box center [764, 95] width 53 height 13
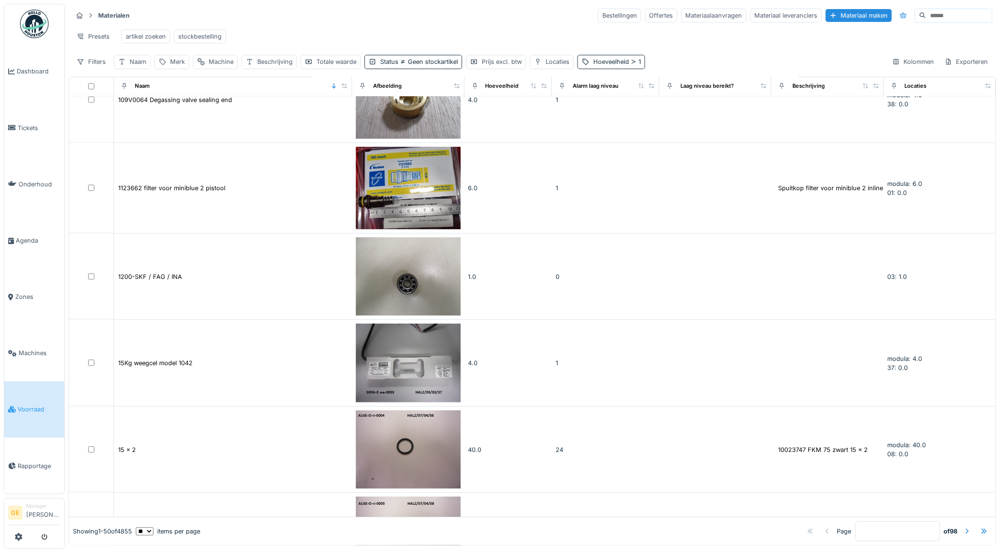
click at [455, 33] on div "Presets artikel zoeken stockbestelling" at bounding box center [532, 36] width 920 height 21
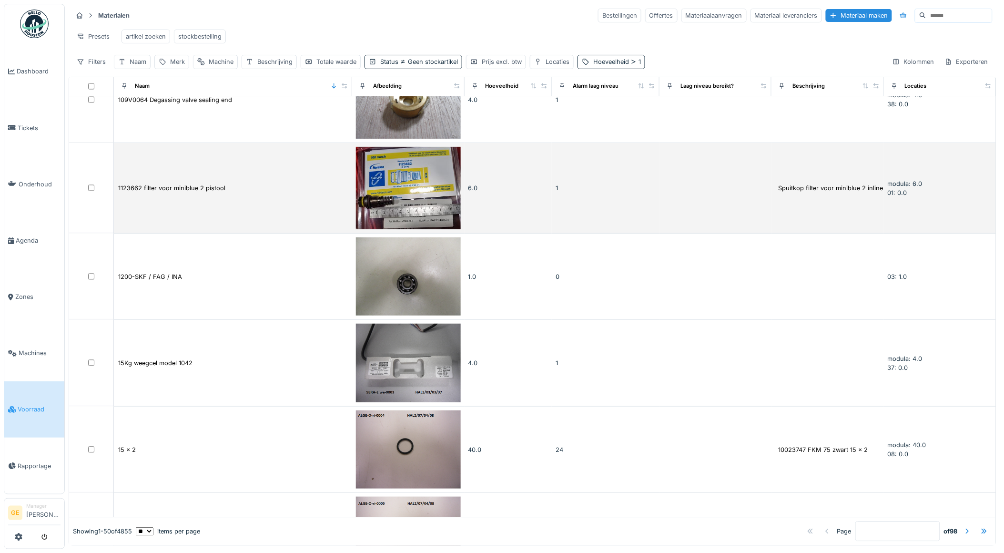
click at [235, 183] on div "1123662 filter voor miniblue 2 pistool" at bounding box center [233, 188] width 231 height 10
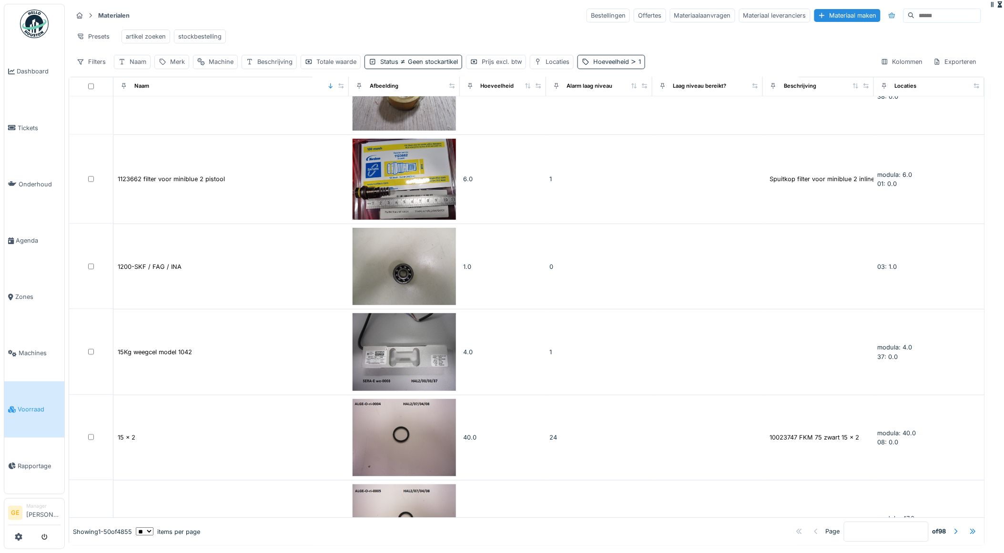
scroll to position [531, 0]
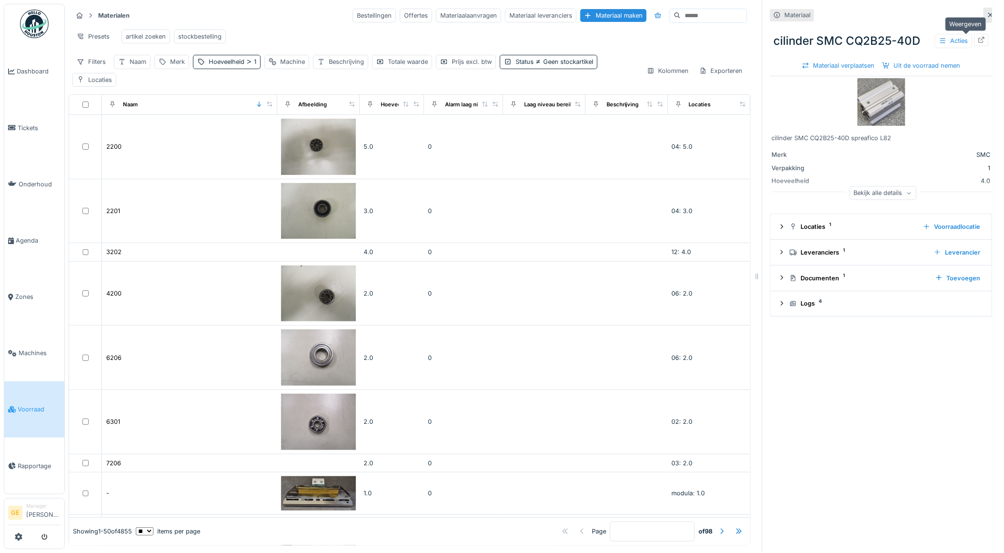
click at [978, 43] on div at bounding box center [982, 39] width 8 height 9
click at [140, 40] on div "artikel zoeken" at bounding box center [146, 36] width 40 height 9
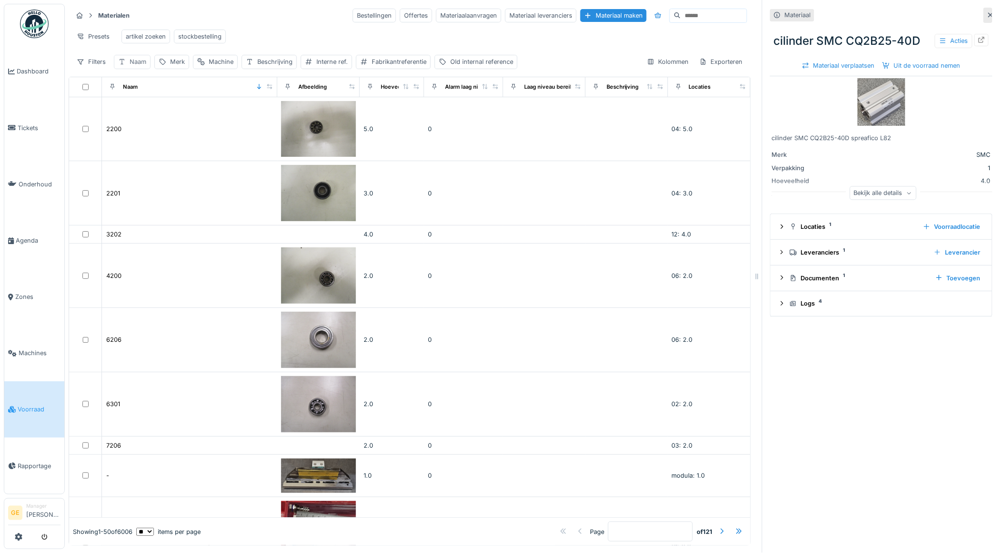
click at [129, 69] on div "Naam" at bounding box center [132, 62] width 37 height 14
click at [158, 116] on input "Naam" at bounding box center [166, 116] width 97 height 20
type input "**********"
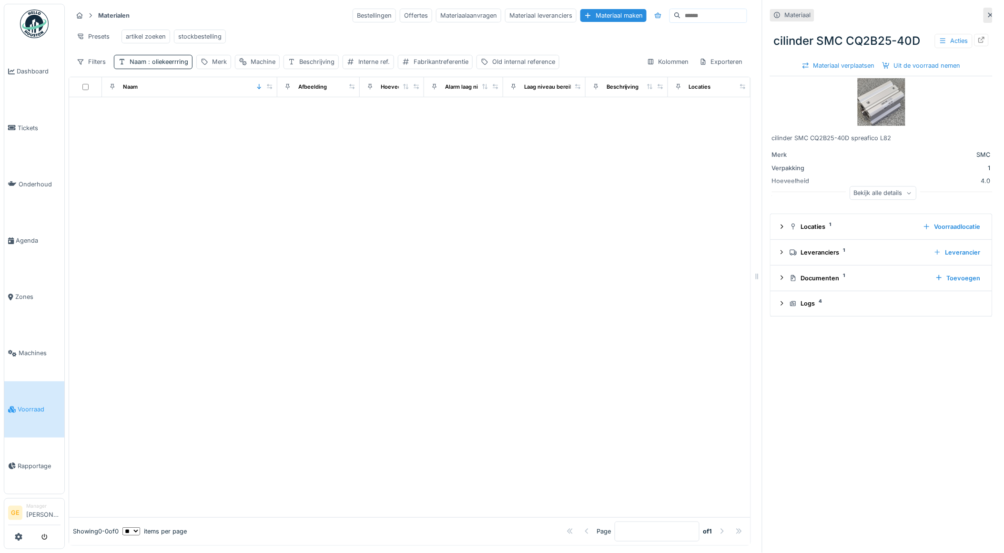
click at [248, 38] on div "Presets artikel zoeken stockbestelling" at bounding box center [409, 36] width 675 height 21
click at [155, 66] on div "Naam : oliekeerrring" at bounding box center [159, 61] width 59 height 9
click at [170, 135] on div "Voorwaarde toevoegen" at bounding box center [172, 132] width 86 height 13
click at [153, 156] on input "Naam" at bounding box center [166, 157] width 97 height 20
click at [129, 159] on input "**" at bounding box center [166, 157] width 97 height 20
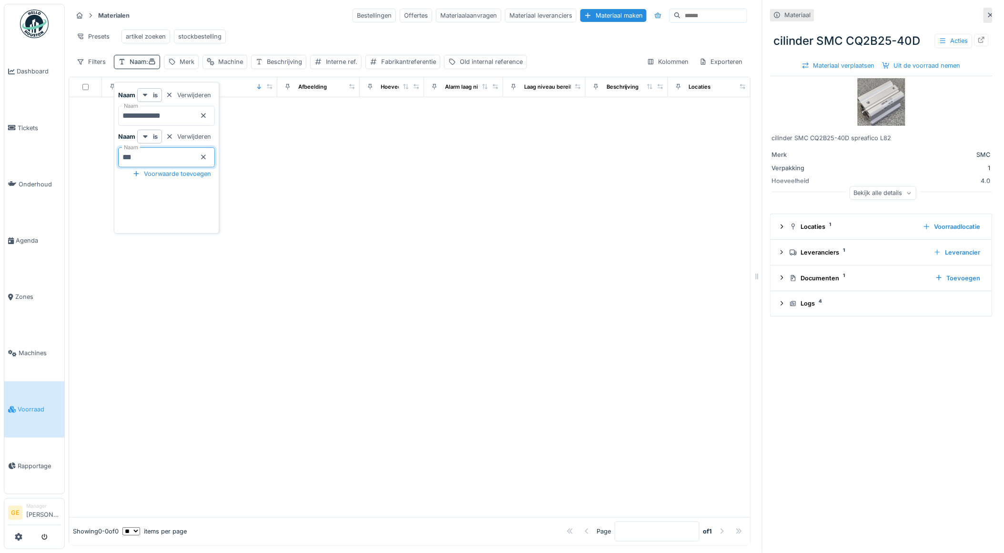
type input "**"
click at [139, 66] on div "Naam :" at bounding box center [143, 61] width 26 height 9
click at [154, 116] on input "**********" at bounding box center [166, 116] width 97 height 20
type input "**********"
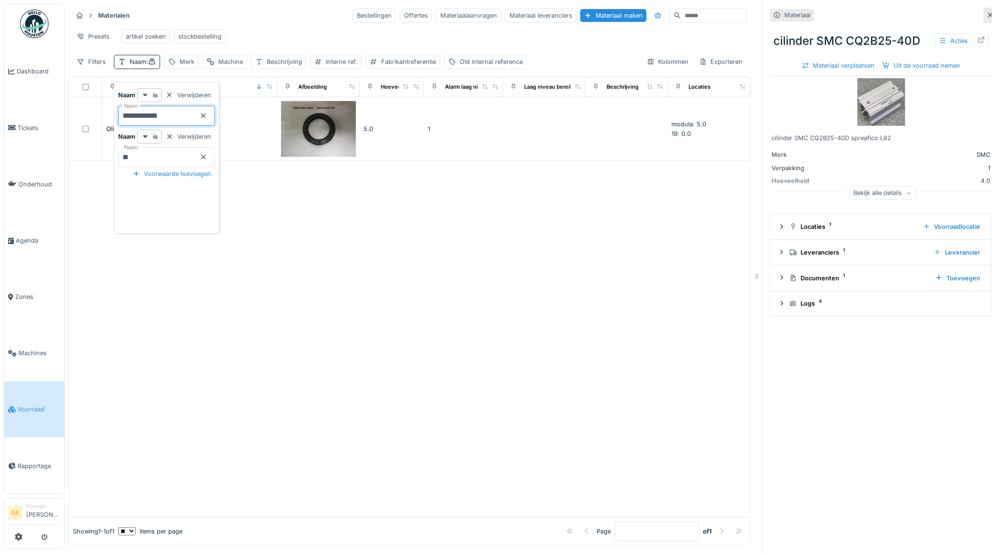
click at [365, 248] on div at bounding box center [409, 338] width 681 height 355
click at [150, 66] on div "Naam :" at bounding box center [143, 61] width 26 height 9
click at [141, 157] on input "**" at bounding box center [166, 157] width 97 height 20
type input "*"
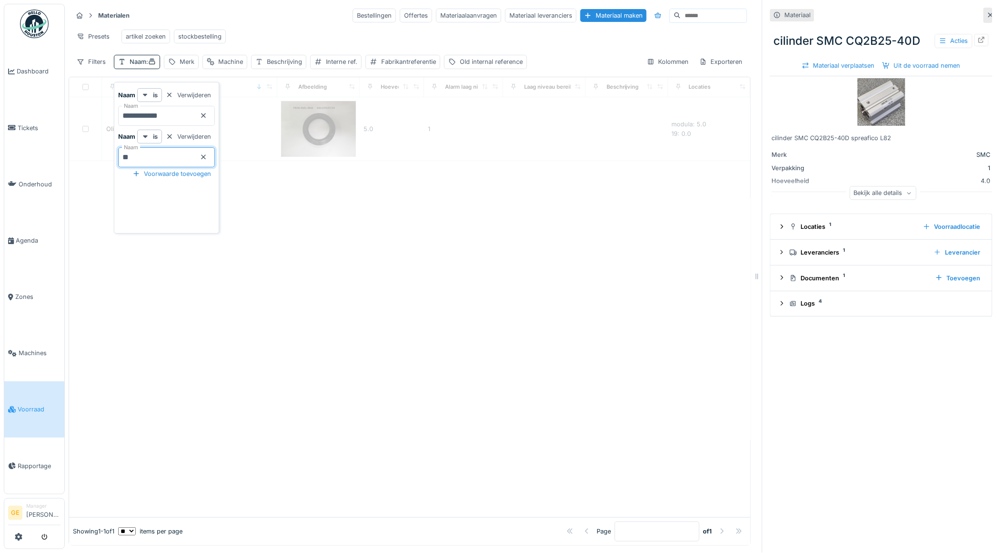
type input "**"
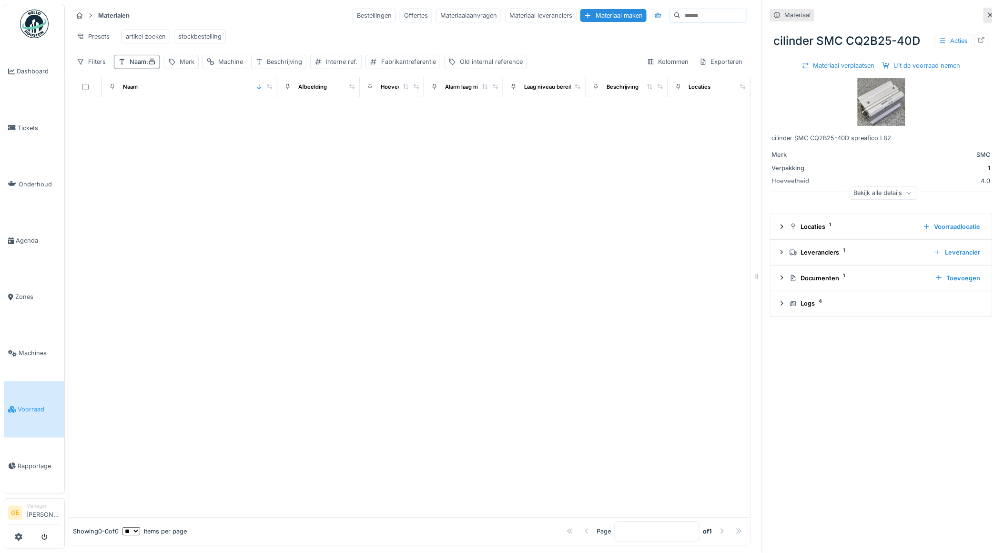
click at [302, 251] on div at bounding box center [409, 307] width 681 height 420
click at [141, 66] on div "Naam :" at bounding box center [143, 61] width 26 height 9
click at [166, 113] on input "**********" at bounding box center [166, 116] width 97 height 20
type input "*"
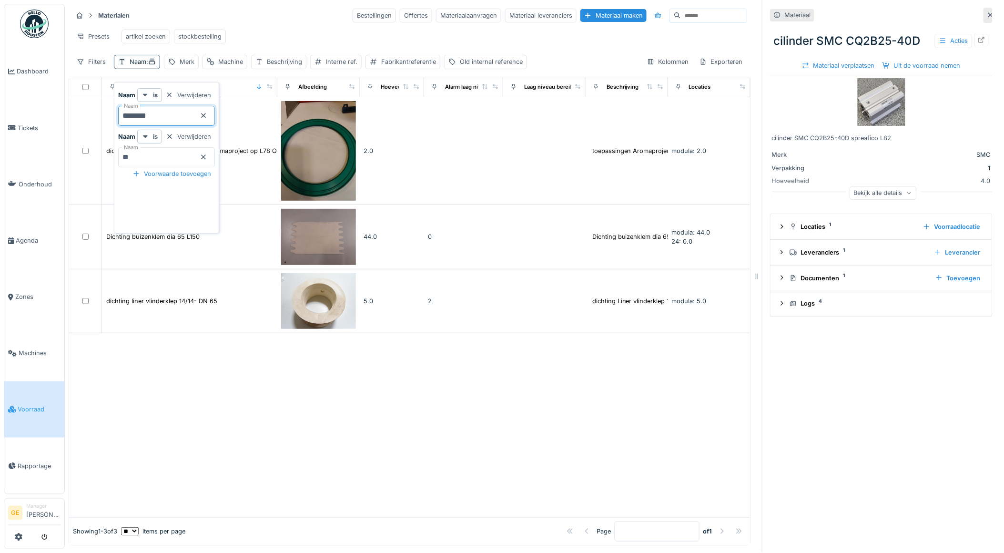
type input "********"
click at [401, 402] on div at bounding box center [409, 424] width 681 height 183
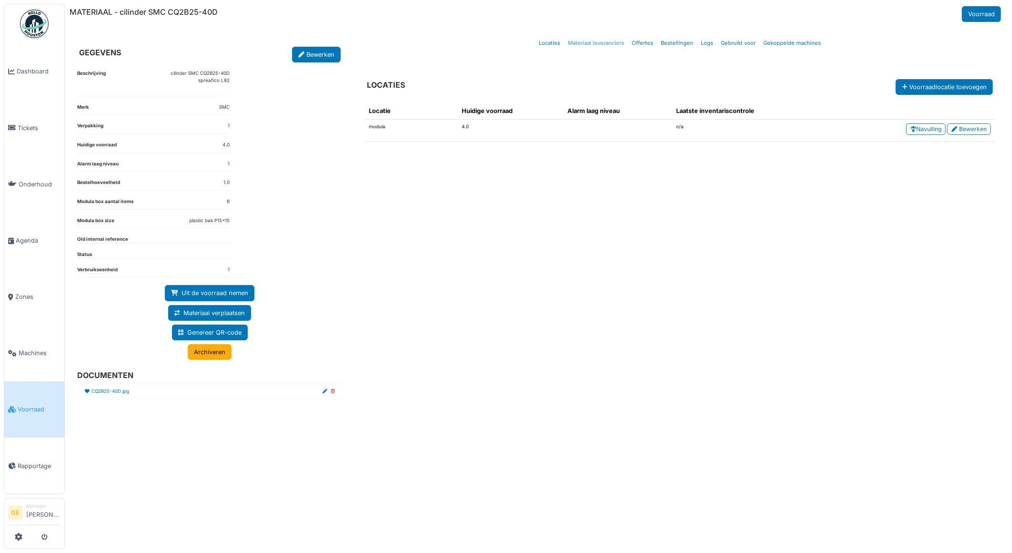
click at [604, 41] on link "Materiaal leveranciers" at bounding box center [596, 43] width 64 height 22
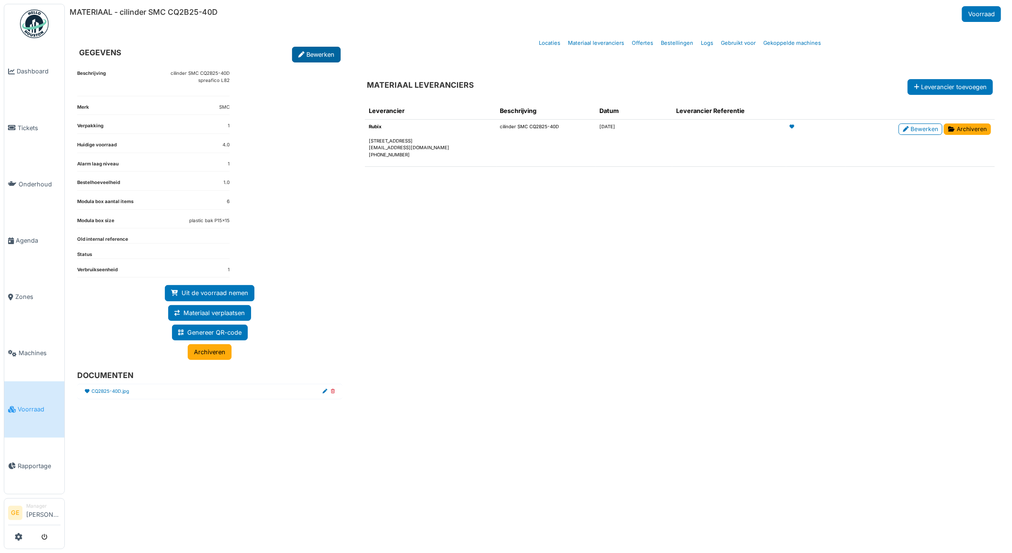
click at [328, 56] on link "Bewerken" at bounding box center [316, 55] width 49 height 16
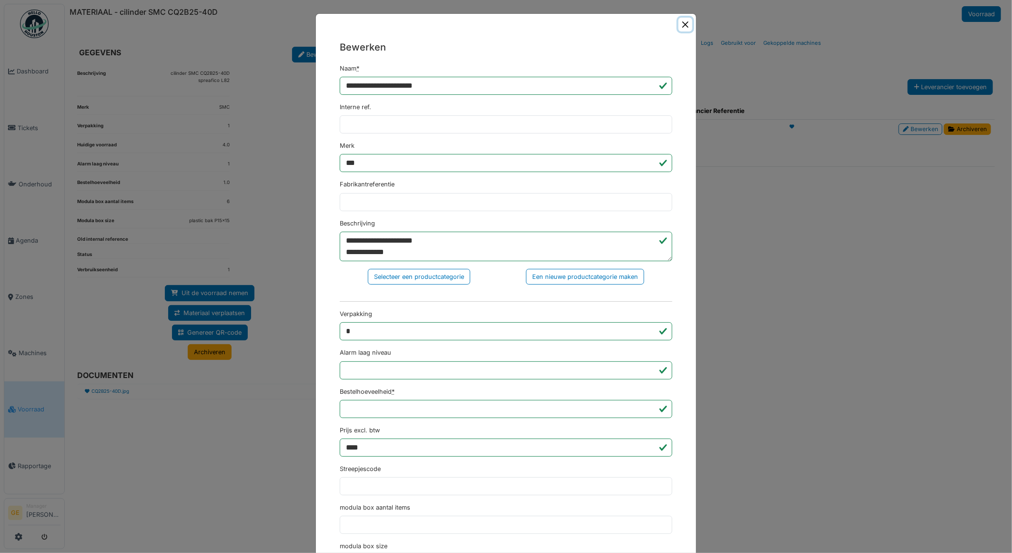
click at [683, 25] on button "Close" at bounding box center [685, 25] width 14 height 14
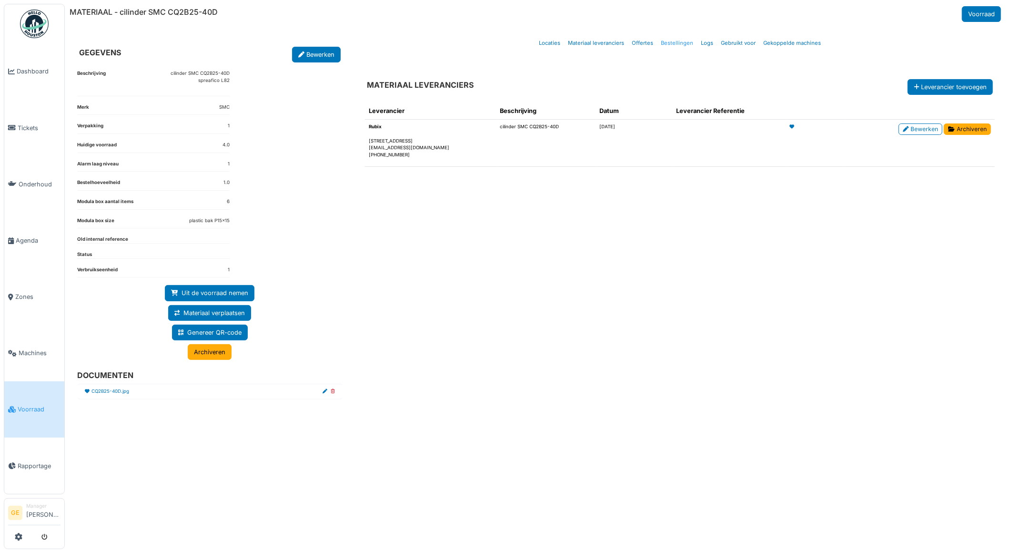
click at [676, 44] on link "Bestellingen" at bounding box center [677, 43] width 40 height 22
select select "***"
